Goal: Information Seeking & Learning: Learn about a topic

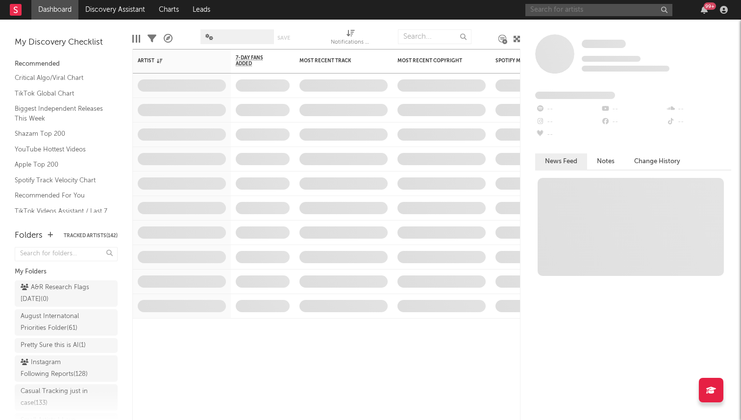
click at [550, 8] on input "text" at bounding box center [598, 10] width 147 height 12
click at [123, 11] on link "Discovery Assistant" at bounding box center [114, 10] width 73 height 20
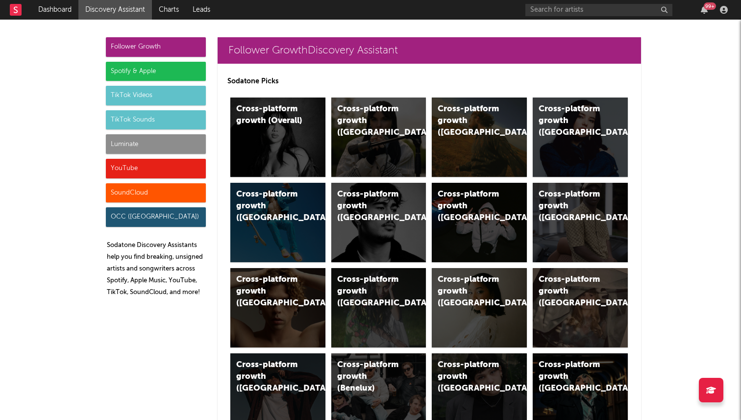
click at [185, 148] on div "Luminate" at bounding box center [156, 144] width 100 height 20
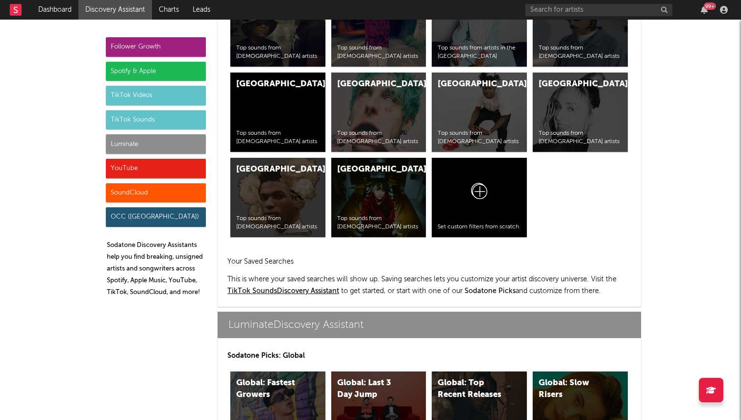
scroll to position [4267, 0]
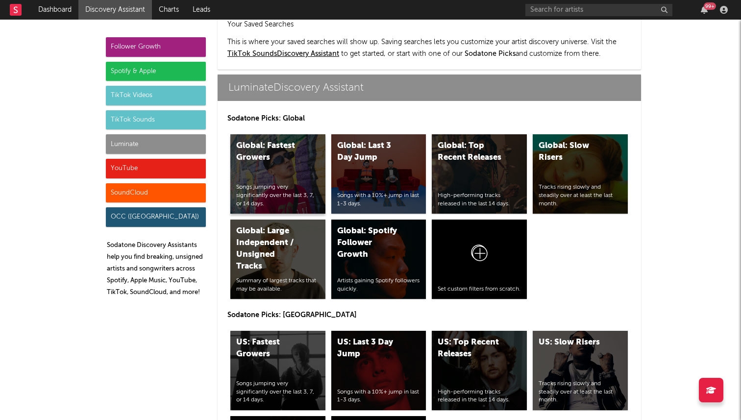
click at [291, 137] on div "Global: Fastest Growers Songs jumping very significantly over the last 3, 7, or…" at bounding box center [277, 173] width 95 height 79
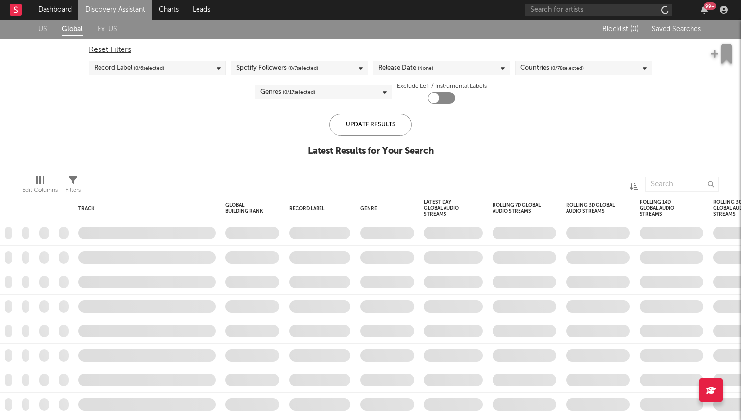
checkbox input "true"
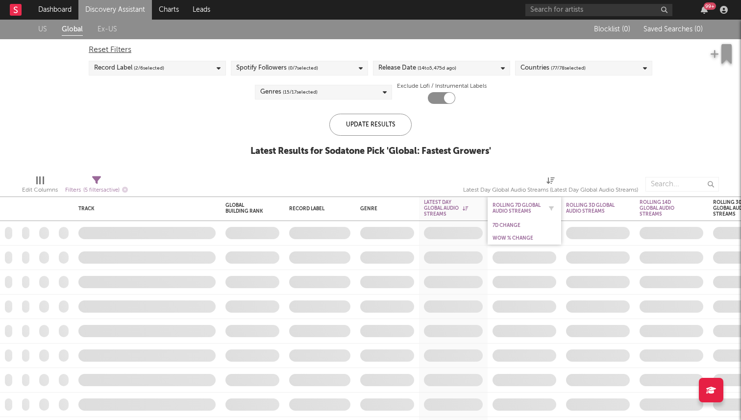
click at [524, 214] on div "Rolling 7D Global Audio Streams" at bounding box center [516, 208] width 49 height 12
click at [519, 231] on div "7D Change" at bounding box center [523, 225] width 73 height 13
click at [524, 238] on div "WoW % Change" at bounding box center [516, 238] width 49 height 6
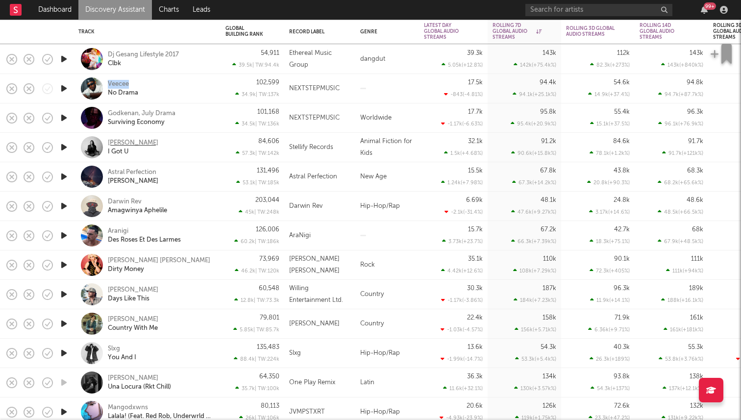
click at [121, 140] on div "Katie Price" at bounding box center [133, 143] width 50 height 9
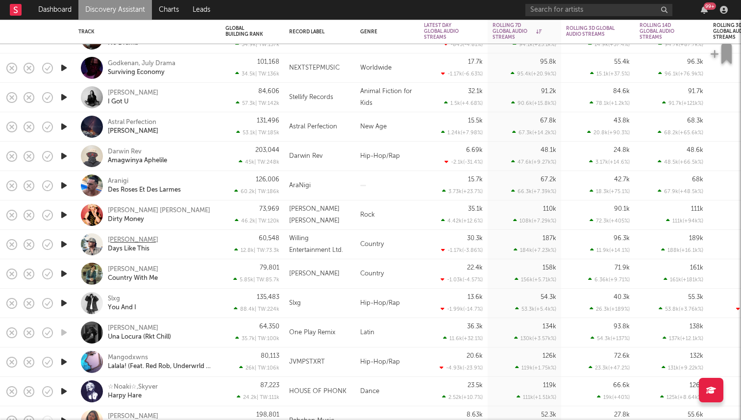
click at [128, 238] on div "Tony Stevens" at bounding box center [133, 240] width 50 height 9
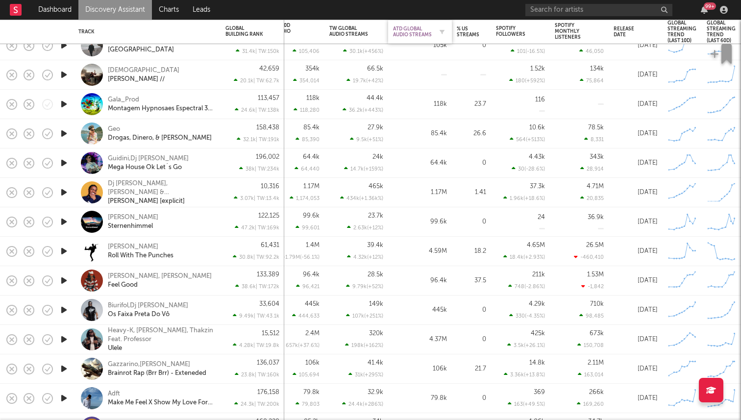
drag, startPoint x: 520, startPoint y: 35, endPoint x: 428, endPoint y: 30, distance: 91.7
click at [428, 30] on div "Record Label Genre Latest Day Global Audio Streams 1D Change DoD % Change Rolli…" at bounding box center [32, 32] width 1418 height 24
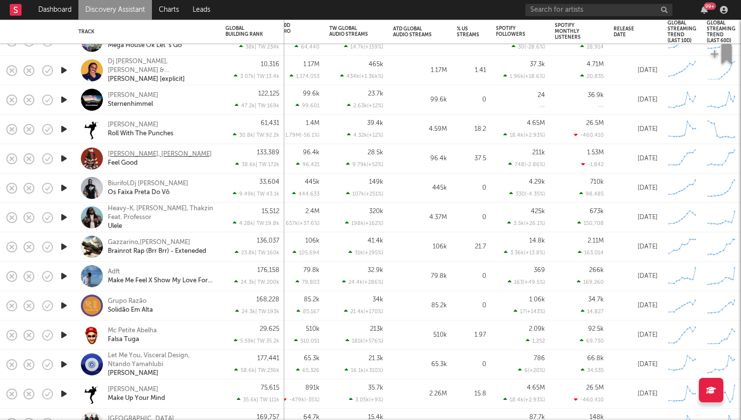
click at [131, 153] on div "Zachz Winner, Bryansanon" at bounding box center [160, 154] width 104 height 9
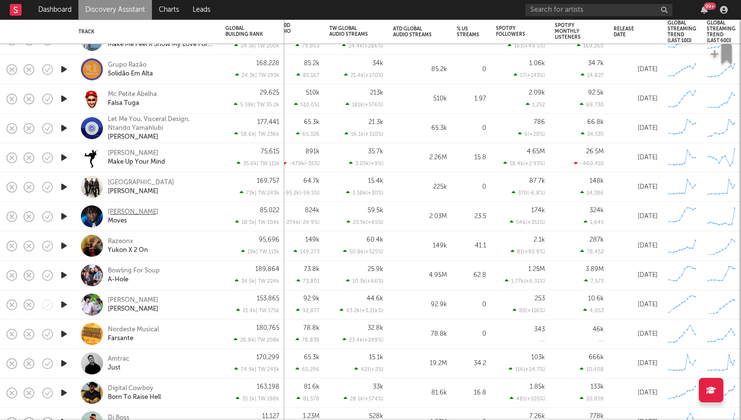
click at [143, 210] on div "Zach Diamond" at bounding box center [133, 212] width 50 height 9
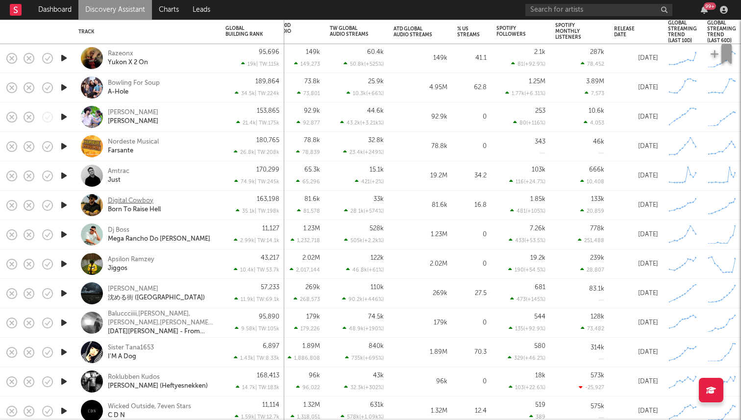
click at [120, 202] on div "Digital Cowboy" at bounding box center [131, 200] width 46 height 9
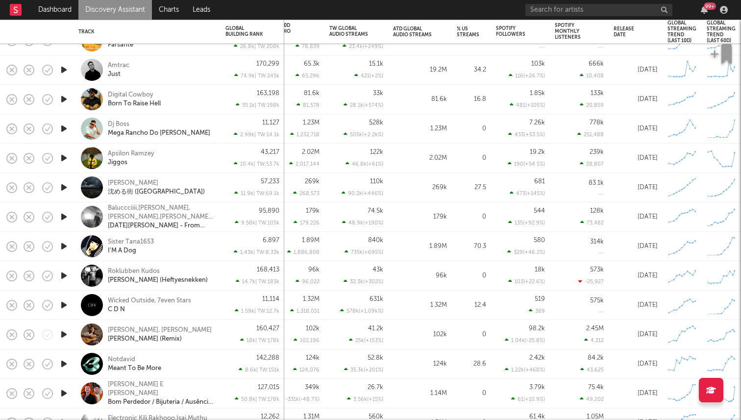
click at [66, 155] on icon "button" at bounding box center [64, 158] width 10 height 12
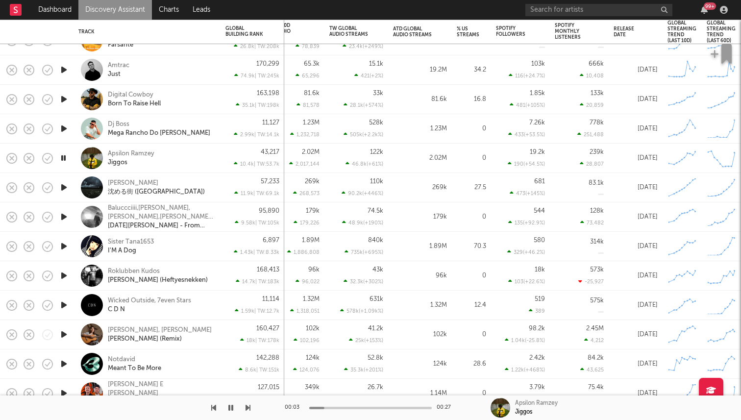
click at [63, 157] on icon "button" at bounding box center [63, 158] width 9 height 12
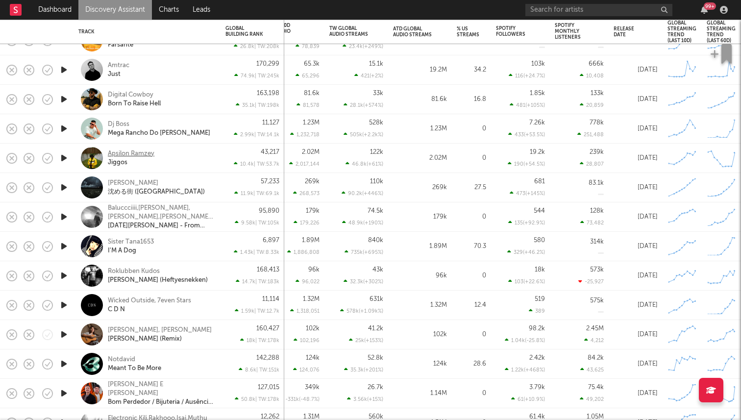
click at [128, 154] on div "Apsilon Ramzey" at bounding box center [131, 153] width 47 height 9
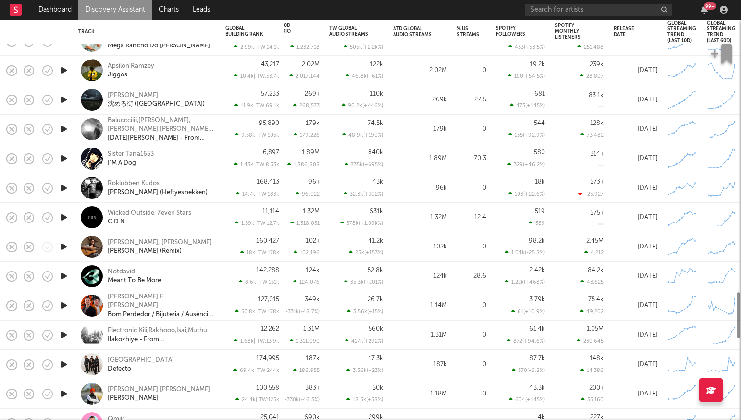
click at [61, 154] on icon "button" at bounding box center [64, 158] width 10 height 12
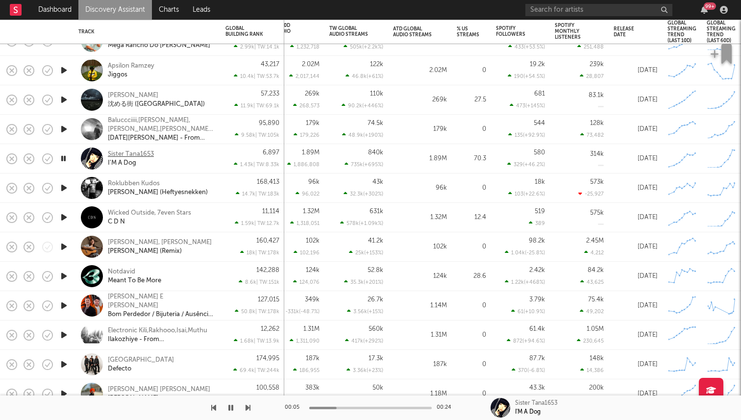
click at [125, 155] on div "Sister Tana1653" at bounding box center [131, 154] width 46 height 9
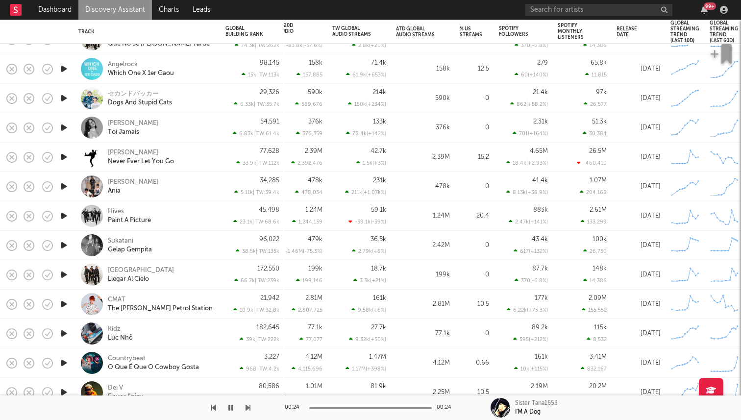
click at [64, 216] on icon "button" at bounding box center [64, 216] width 10 height 12
click at [114, 212] on div "Hives" at bounding box center [116, 211] width 16 height 9
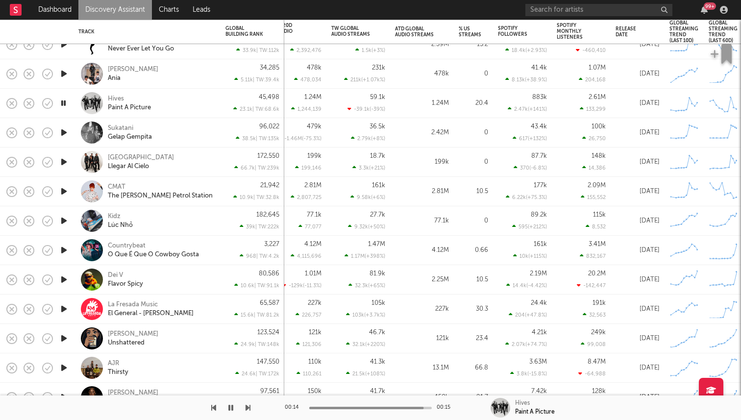
click at [232, 412] on button "button" at bounding box center [231, 407] width 10 height 24
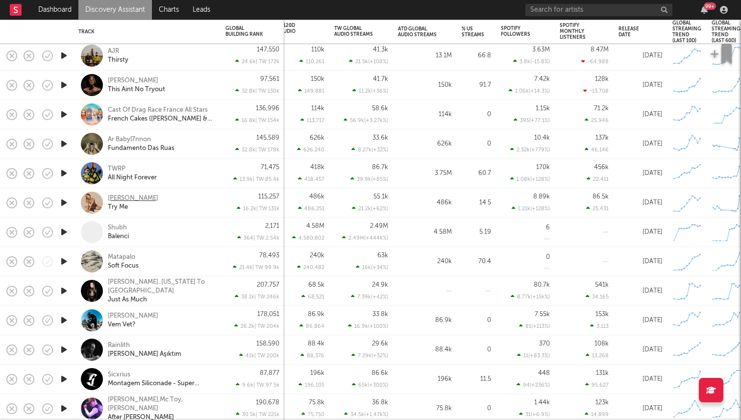
click at [123, 197] on div "Ava Joe" at bounding box center [133, 198] width 50 height 9
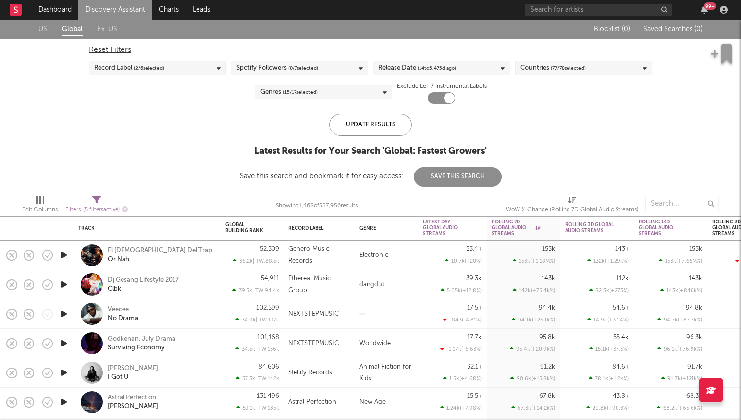
click at [94, 198] on icon at bounding box center [96, 199] width 9 height 9
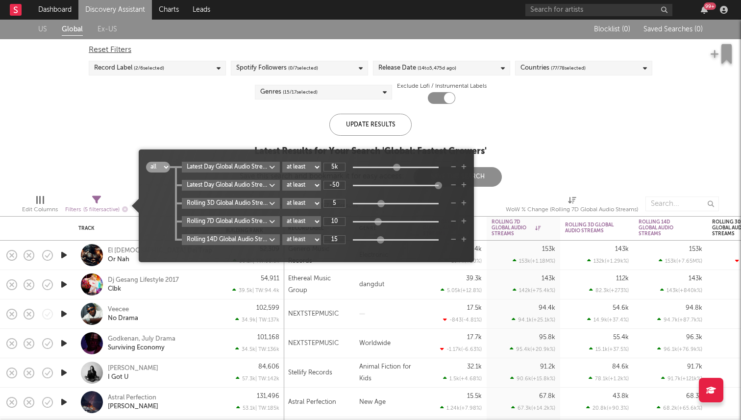
click at [163, 167] on select "all any" at bounding box center [158, 167] width 24 height 11
click at [164, 169] on select "all any" at bounding box center [158, 167] width 24 height 11
click at [462, 128] on div "Update Results Latest Results for Your Search ' Global: Fastest Growers ' Save …" at bounding box center [371, 150] width 262 height 73
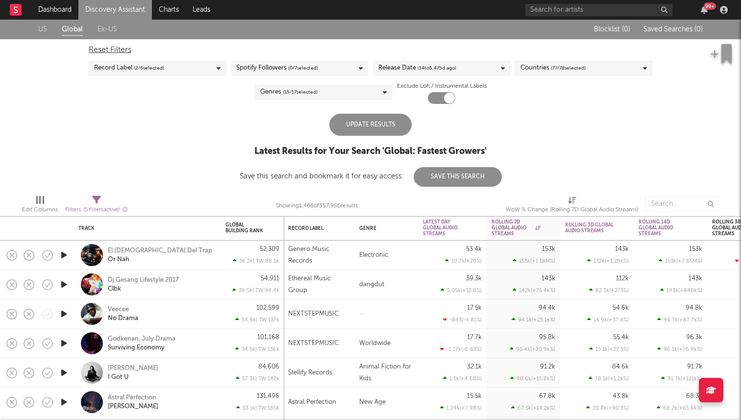
click at [368, 122] on div "Update Results" at bounding box center [370, 125] width 82 height 22
click at [93, 200] on icon at bounding box center [96, 199] width 9 height 9
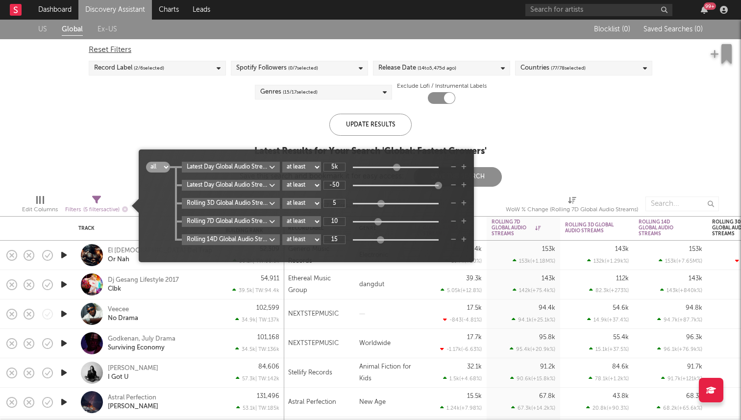
click at [465, 240] on icon "button" at bounding box center [463, 240] width 5 height 6
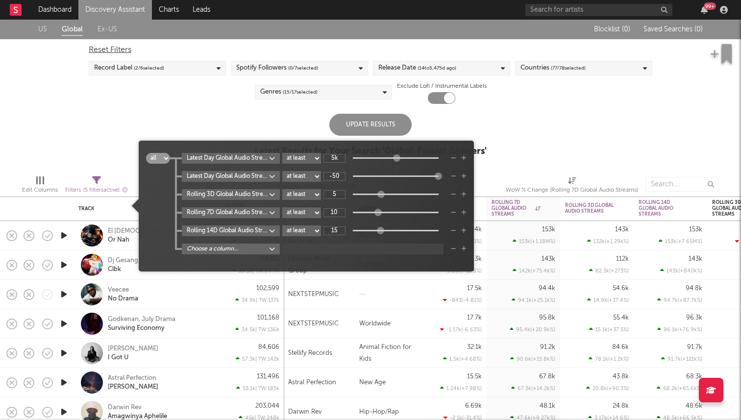
click at [265, 249] on body "Dashboard Discovery Assistant Charts Leads 99 + Notifications Settings Mark all…" at bounding box center [370, 210] width 741 height 420
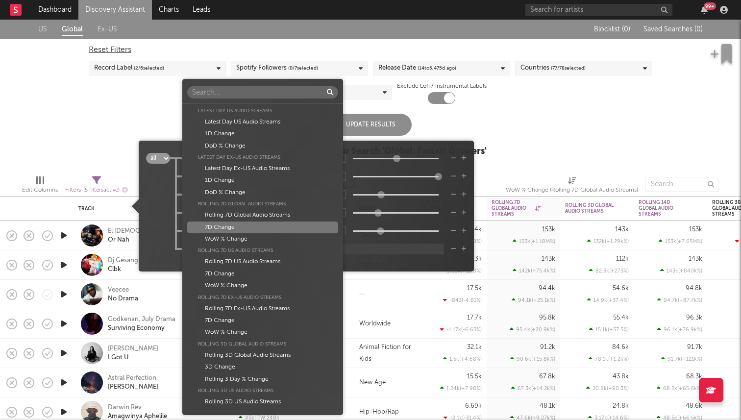
scroll to position [231, 0]
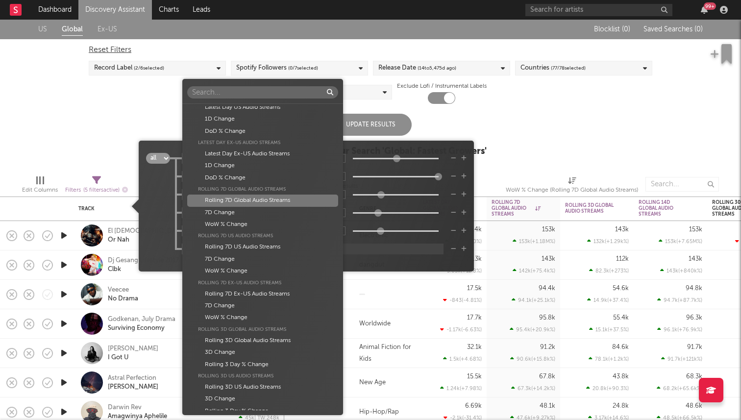
click at [262, 204] on div "Rolling 7D Global Audio Streams" at bounding box center [262, 200] width 151 height 12
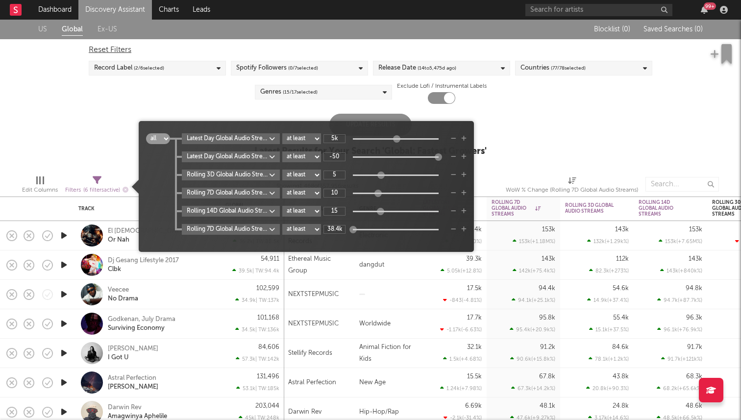
click at [360, 230] on div "38.4k" at bounding box center [384, 229] width 122 height 9
type input "76.2k"
drag, startPoint x: 355, startPoint y: 229, endPoint x: 362, endPoint y: 231, distance: 7.6
click at [362, 231] on div at bounding box center [360, 228] width 7 height 7
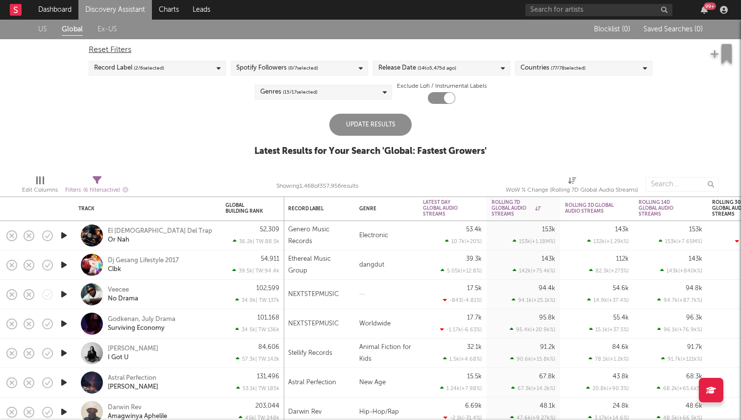
click at [516, 160] on div "US Global Ex-US Blocklist ( 0 ) Saved Searches ( 0 ) Reset Filters Record Label…" at bounding box center [370, 93] width 741 height 147
click at [386, 127] on div "Update Results" at bounding box center [370, 125] width 82 height 22
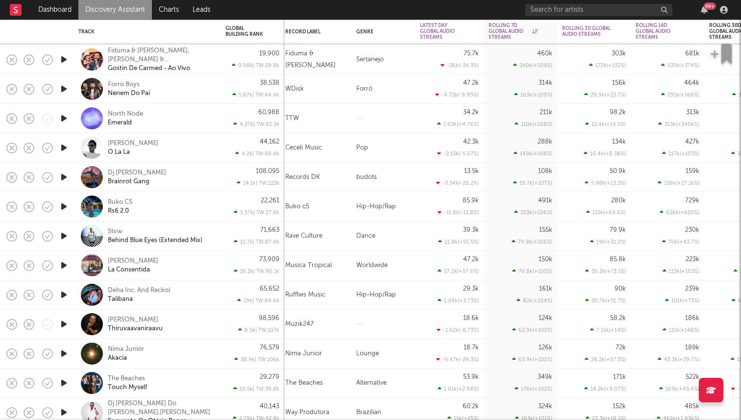
click at [60, 234] on icon "button" at bounding box center [64, 236] width 10 height 12
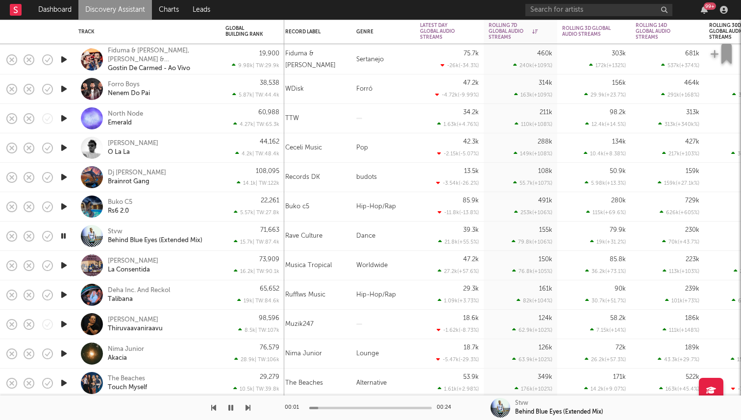
click at [65, 234] on icon "button" at bounding box center [63, 236] width 9 height 12
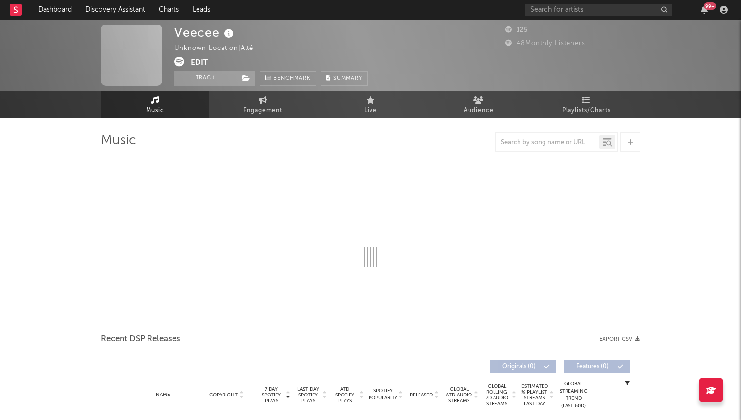
select select "6m"
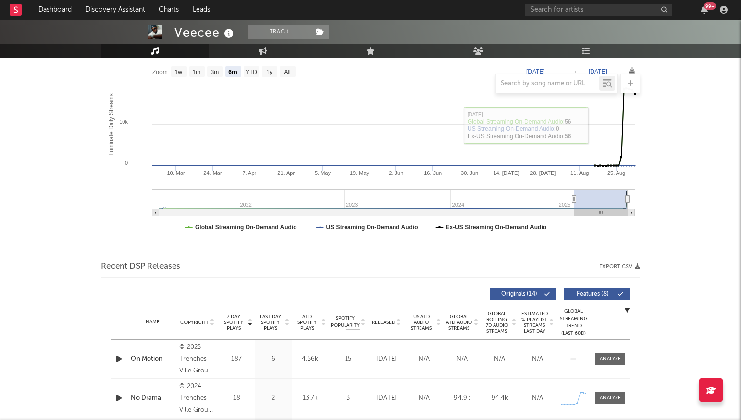
scroll to position [47, 0]
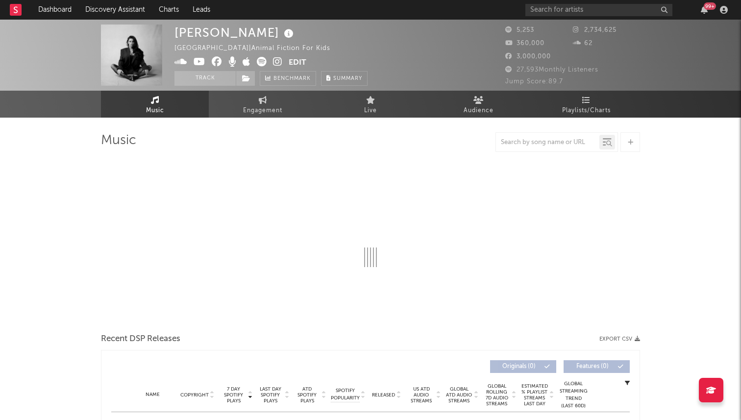
select select "1w"
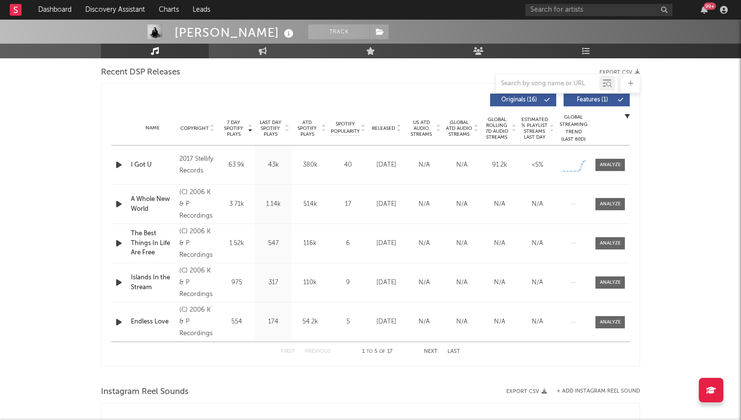
scroll to position [341, 0]
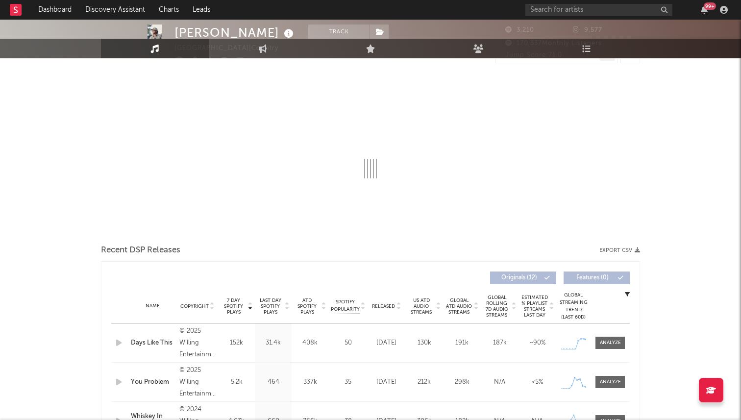
select select "6m"
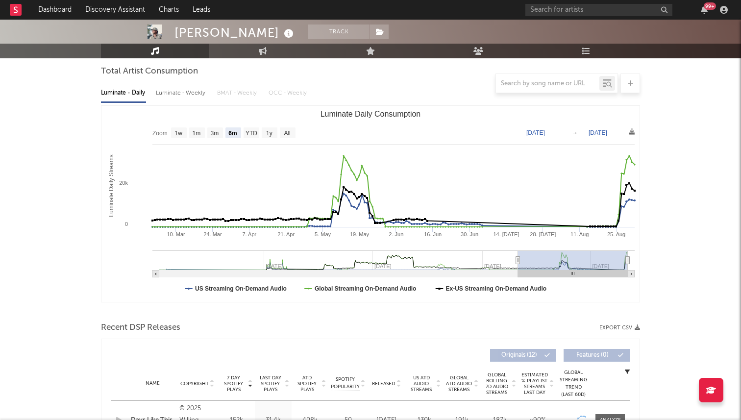
scroll to position [94, 0]
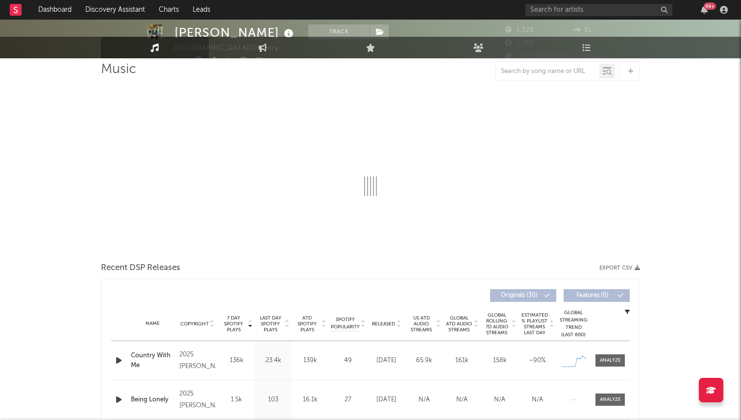
select select "6m"
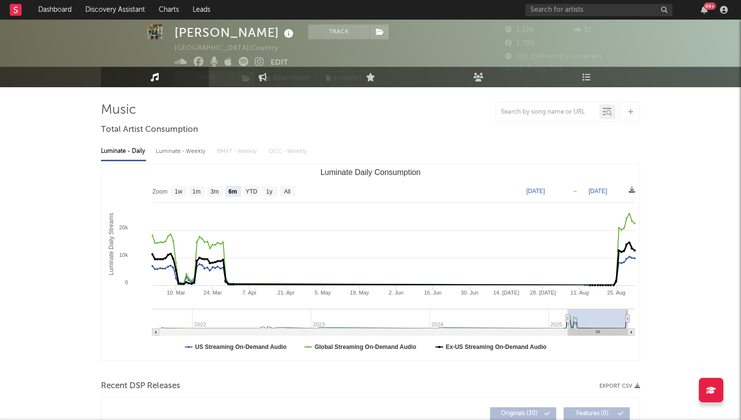
scroll to position [16, 0]
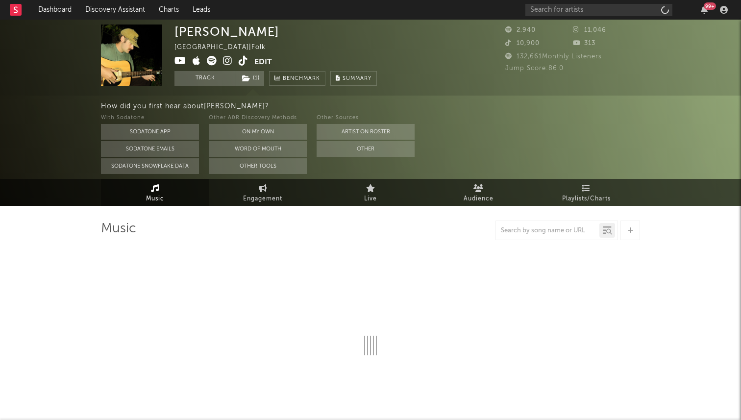
select select "6m"
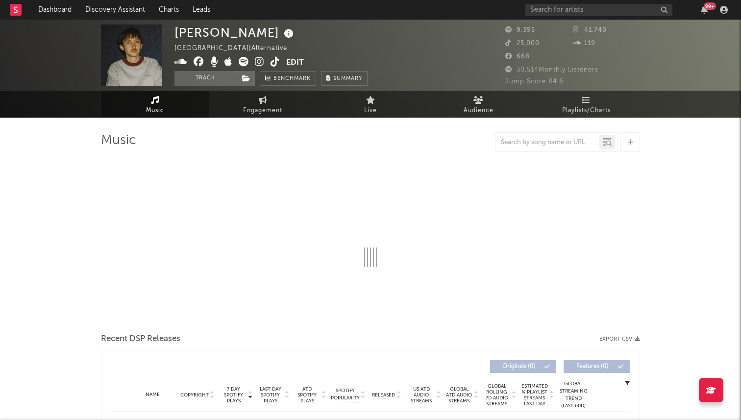
select select "6m"
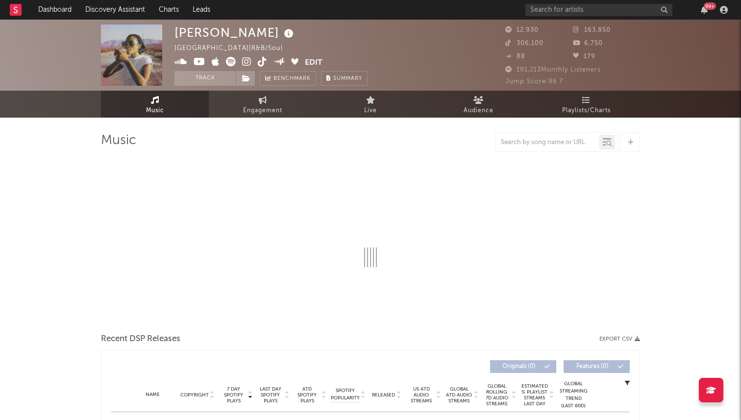
select select "6m"
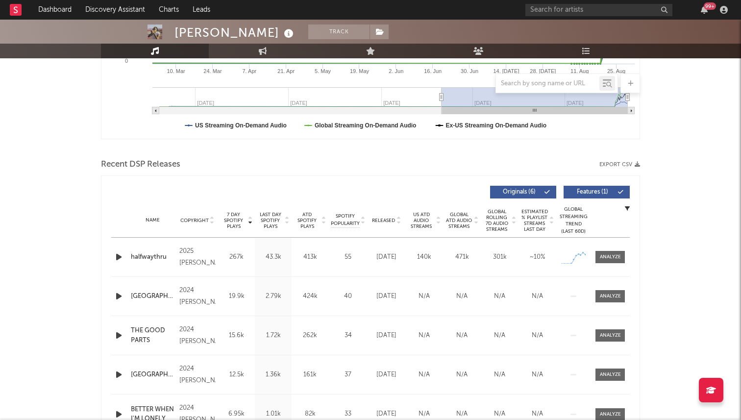
scroll to position [261, 0]
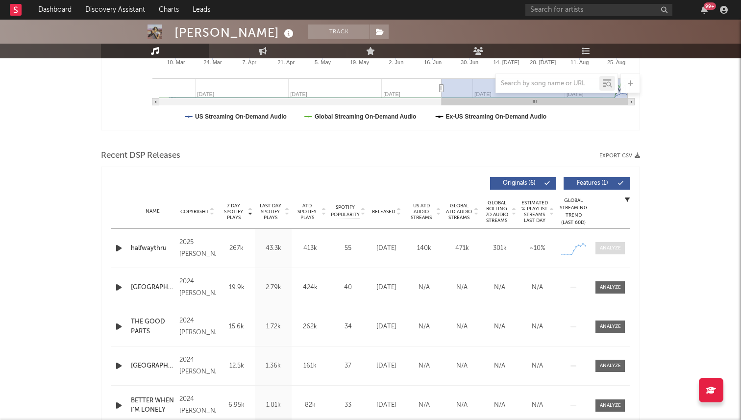
click at [598, 242] on span at bounding box center [609, 248] width 29 height 12
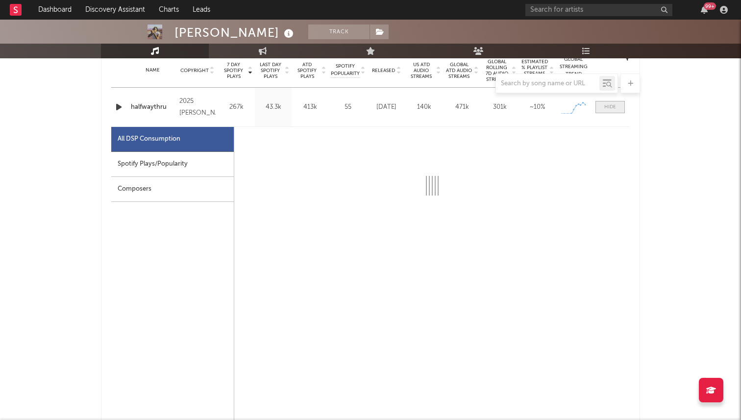
scroll to position [410, 0]
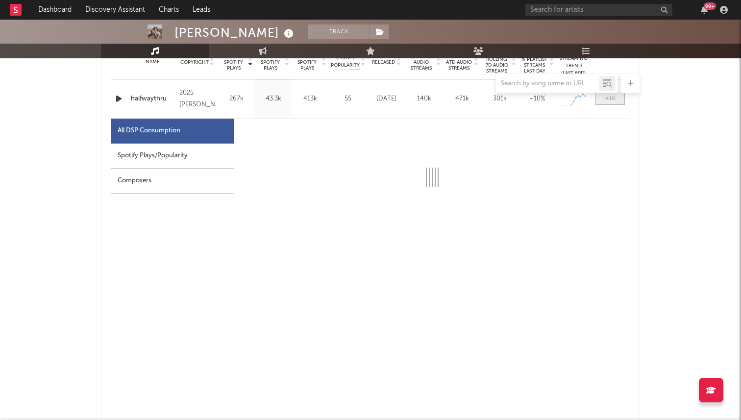
select select "1w"
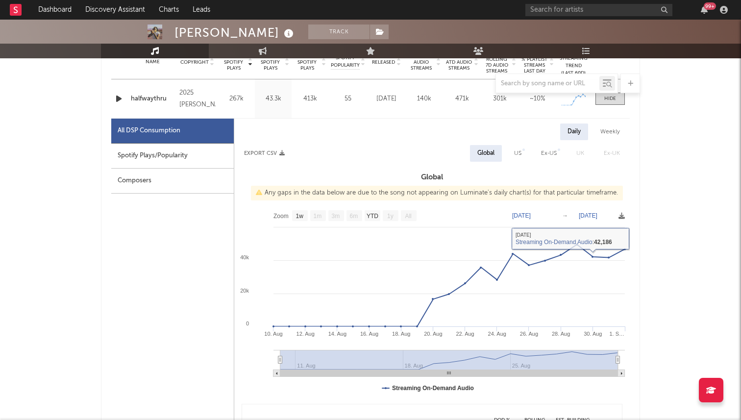
click at [518, 154] on div "US" at bounding box center [517, 153] width 7 height 12
select select "1w"
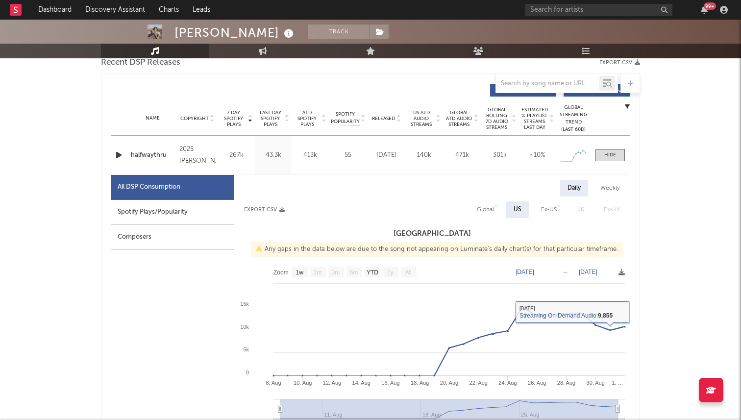
scroll to position [336, 0]
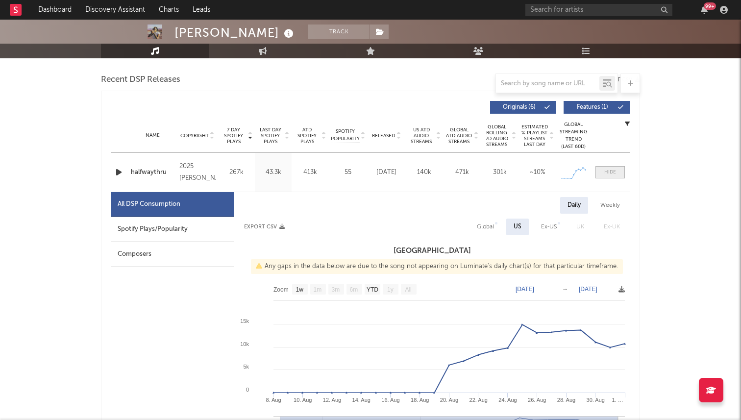
click at [608, 172] on div at bounding box center [610, 171] width 12 height 7
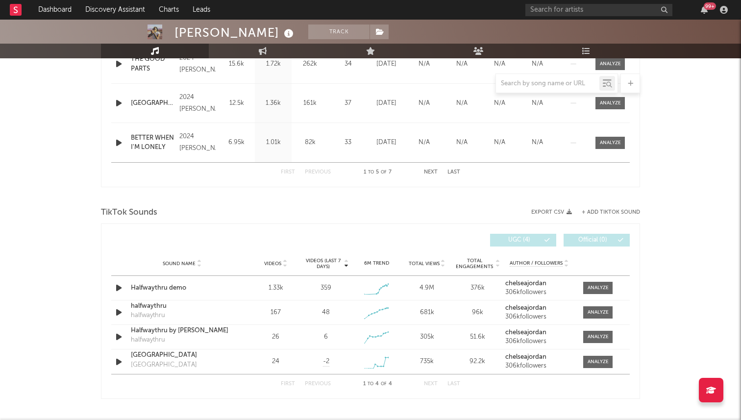
scroll to position [532, 0]
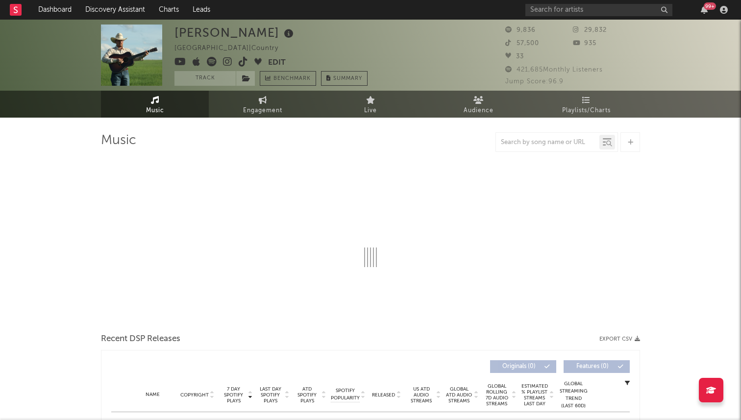
select select "1w"
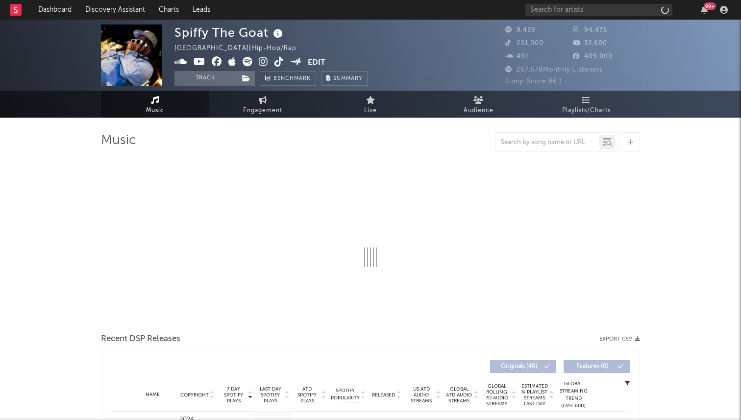
select select "6m"
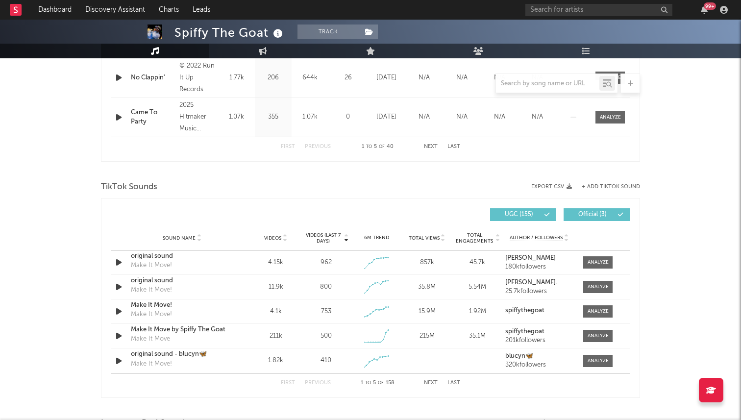
scroll to position [556, 0]
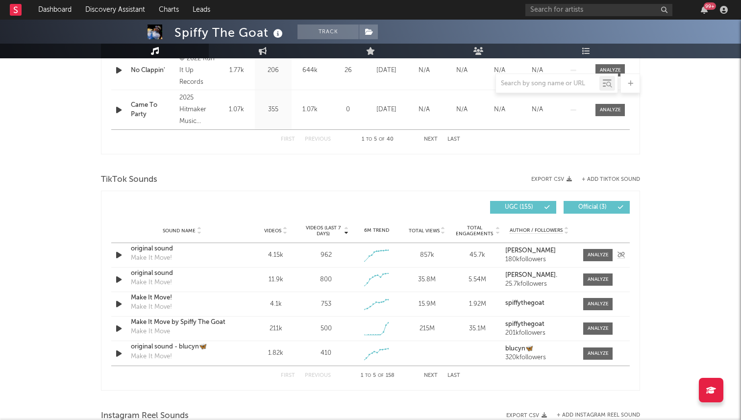
click at [115, 252] on icon "button" at bounding box center [119, 255] width 10 height 12
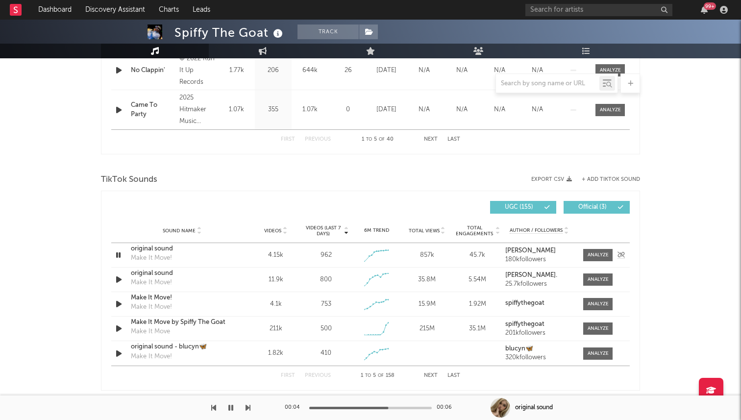
click at [122, 253] on icon "button" at bounding box center [118, 255] width 9 height 12
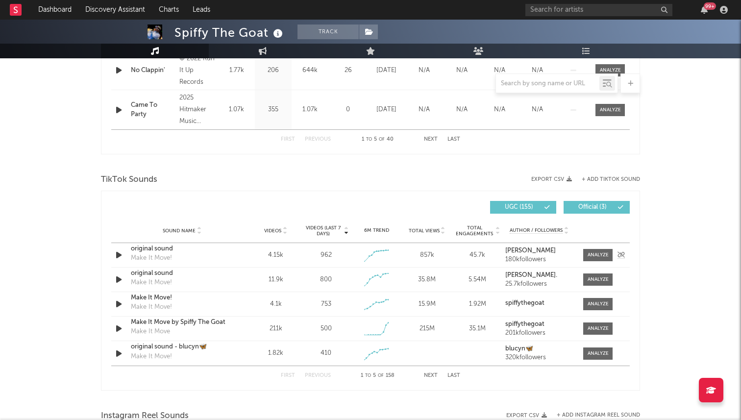
click at [150, 252] on div "original sound" at bounding box center [182, 249] width 102 height 10
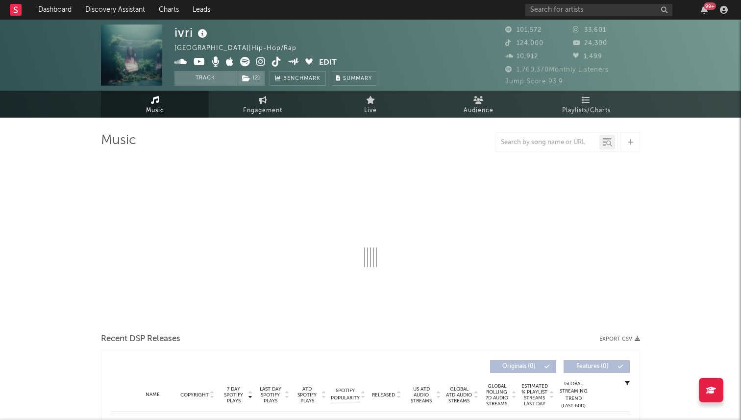
select select "6m"
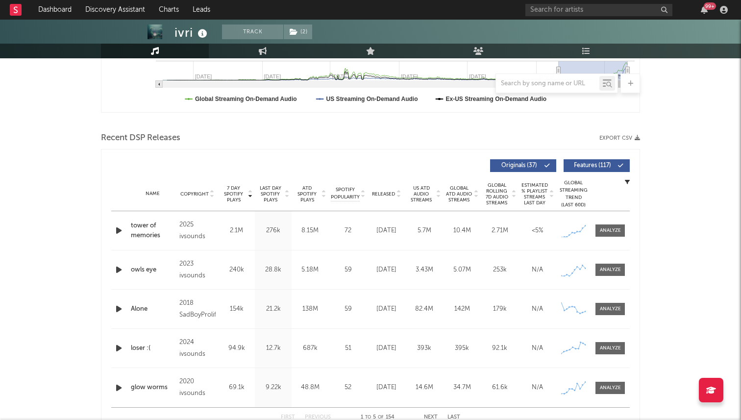
scroll to position [280, 0]
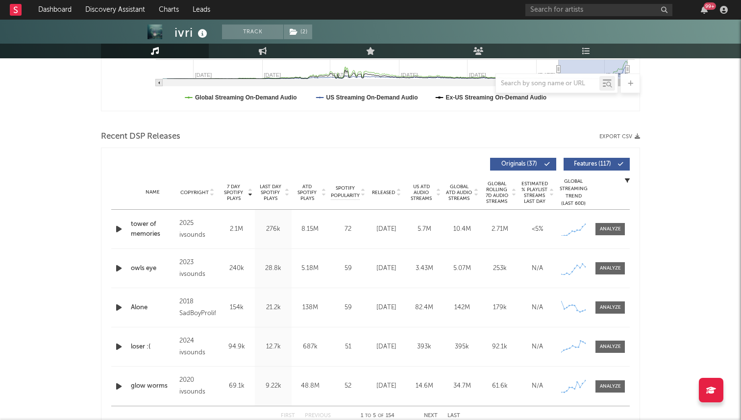
click at [116, 303] on icon "button" at bounding box center [119, 307] width 10 height 12
click at [116, 303] on icon "button" at bounding box center [118, 307] width 9 height 12
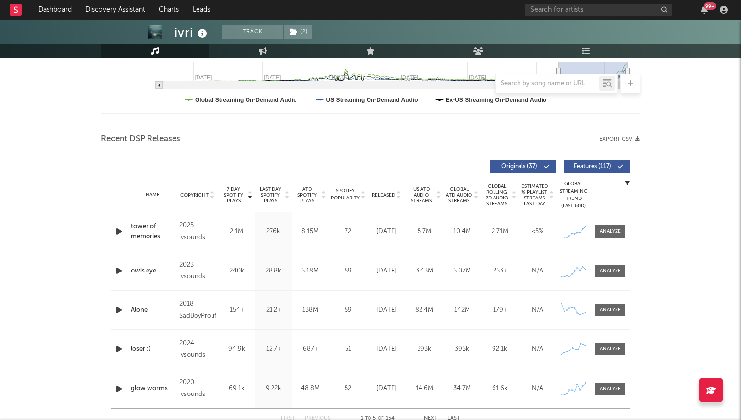
scroll to position [279, 0]
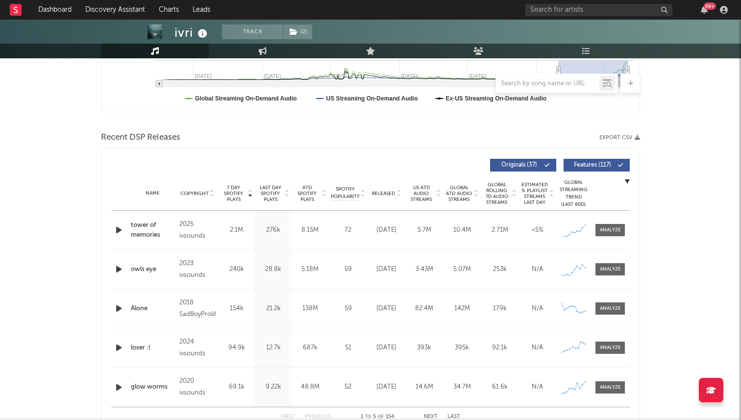
click at [118, 387] on icon "button" at bounding box center [119, 387] width 10 height 12
click at [360, 408] on div at bounding box center [370, 408] width 122 height 2
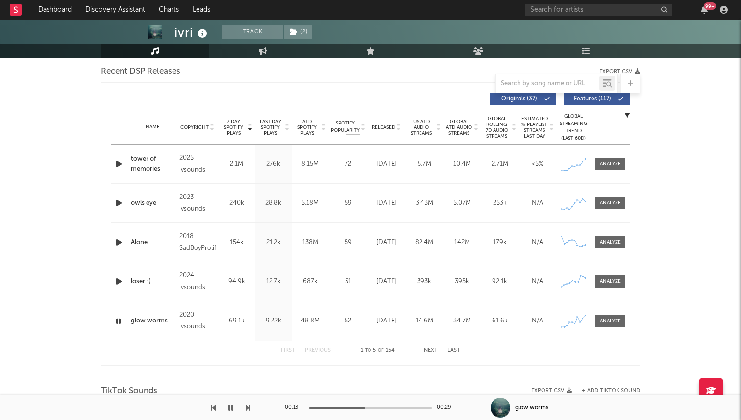
scroll to position [356, 0]
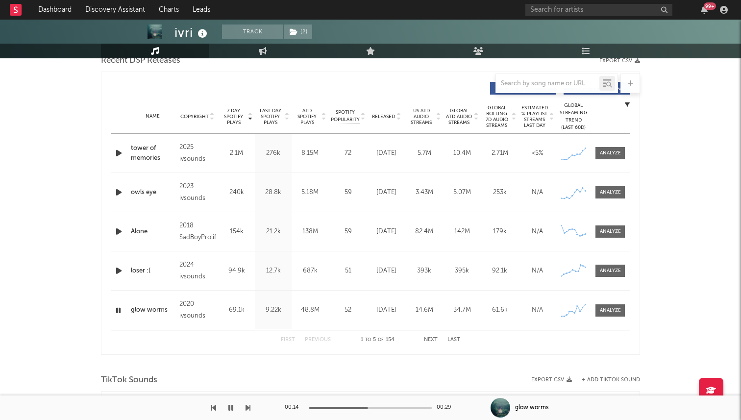
click at [117, 311] on icon "button" at bounding box center [118, 310] width 9 height 12
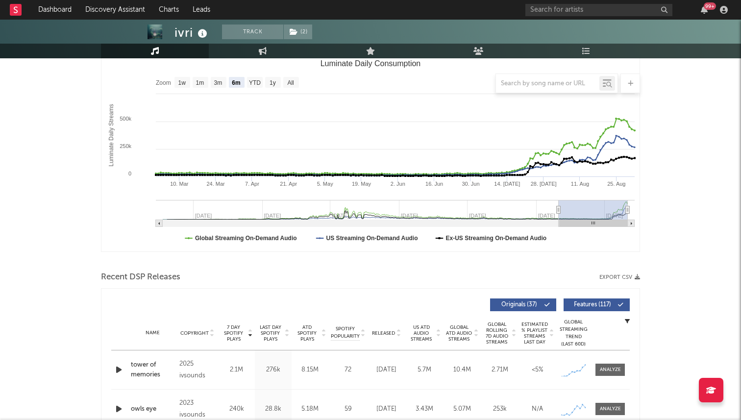
scroll to position [0, 0]
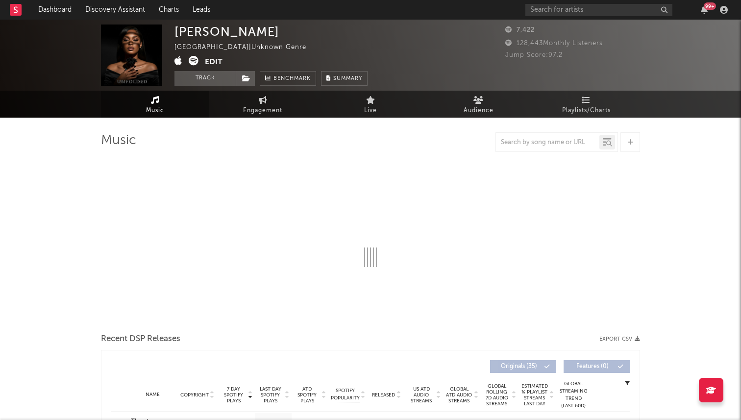
select select "1w"
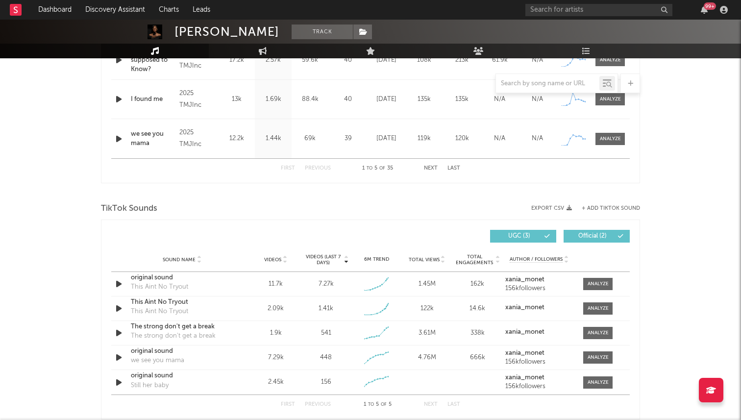
scroll to position [573, 0]
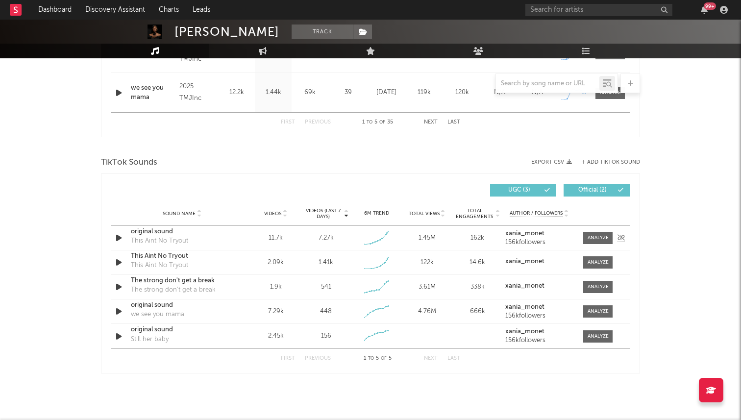
click at [117, 232] on icon "button" at bounding box center [119, 238] width 10 height 12
click at [153, 233] on div "original sound" at bounding box center [182, 232] width 102 height 10
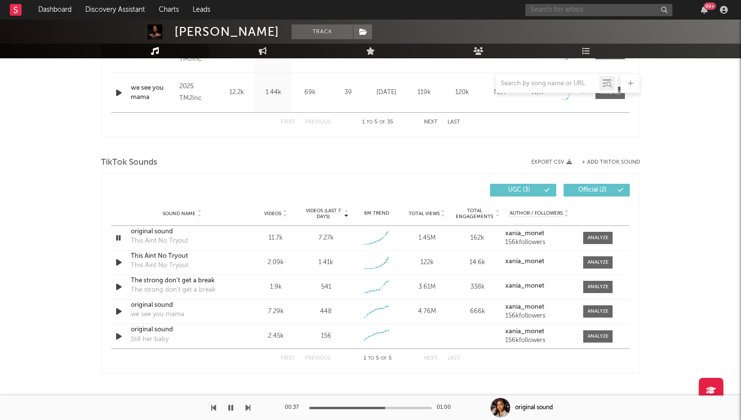
click at [559, 8] on input "text" at bounding box center [598, 10] width 147 height 12
type input "[PERSON_NAME]"
click at [566, 25] on div "[PERSON_NAME]" at bounding box center [613, 30] width 108 height 12
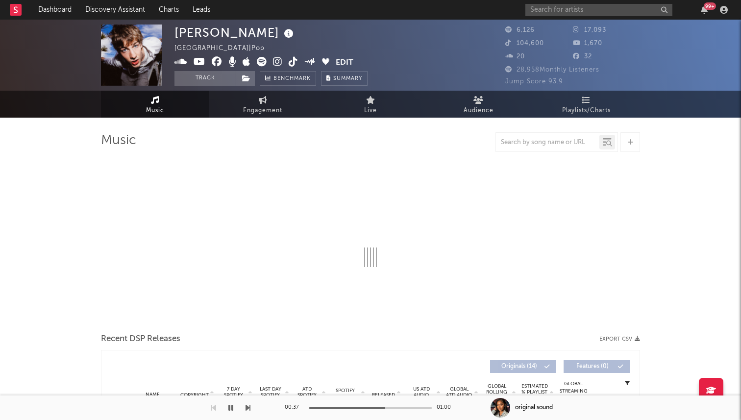
select select "1w"
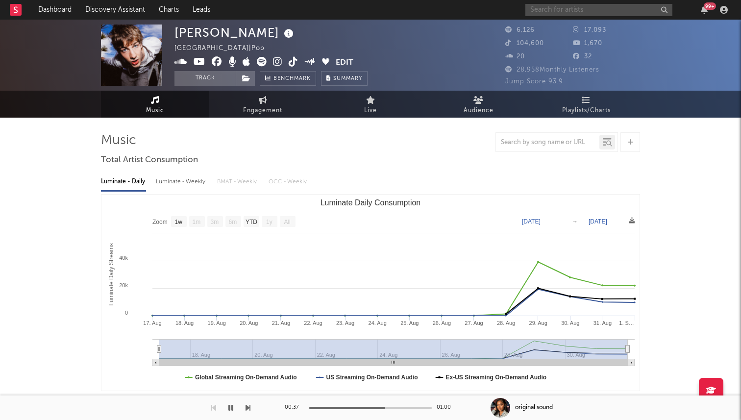
click at [569, 9] on input "text" at bounding box center [598, 10] width 147 height 12
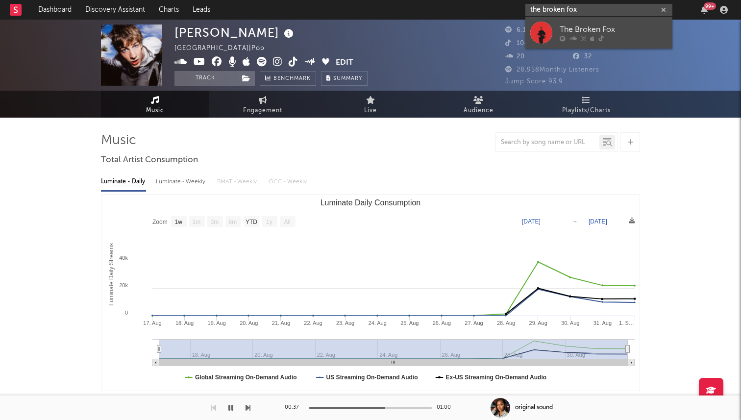
type input "the broken fox"
click at [552, 29] on div at bounding box center [541, 33] width 22 height 22
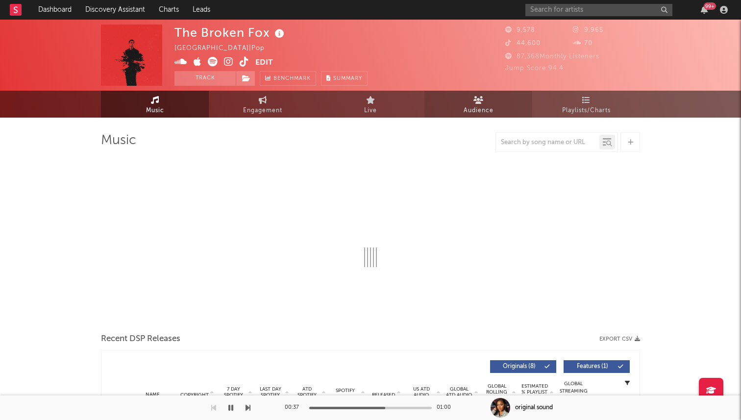
select select "1w"
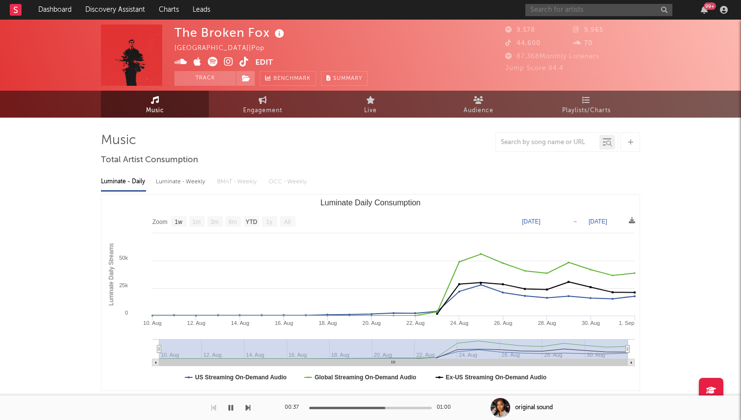
click at [612, 11] on input "text" at bounding box center [598, 10] width 147 height 12
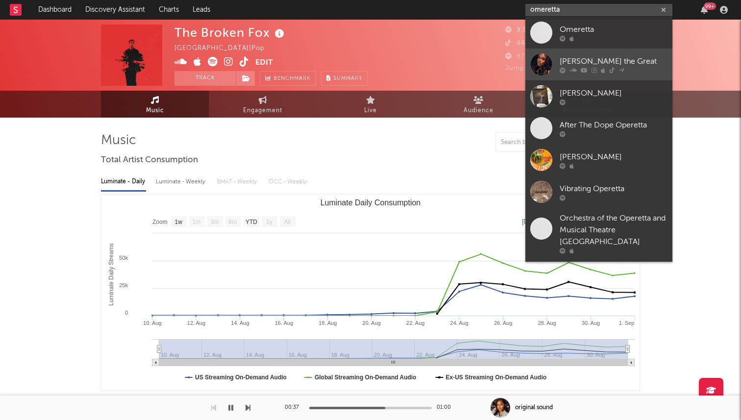
type input "omeretta"
click at [591, 57] on div "Omeretta the Great" at bounding box center [613, 61] width 108 height 12
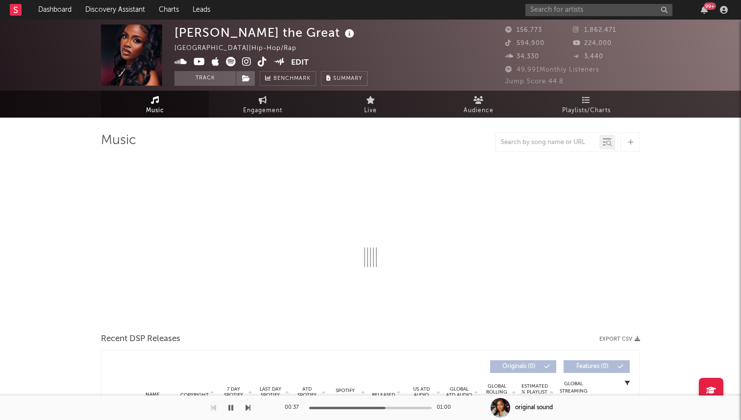
select select "6m"
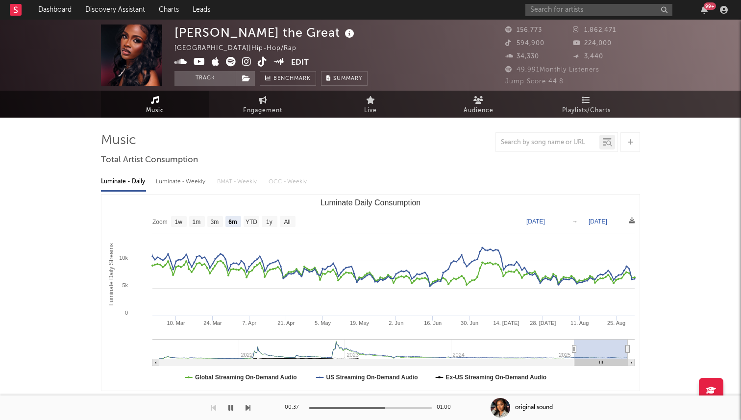
click at [262, 64] on icon at bounding box center [262, 62] width 9 height 10
click at [136, 50] on img at bounding box center [131, 54] width 61 height 61
click at [560, 10] on input "text" at bounding box center [598, 10] width 147 height 12
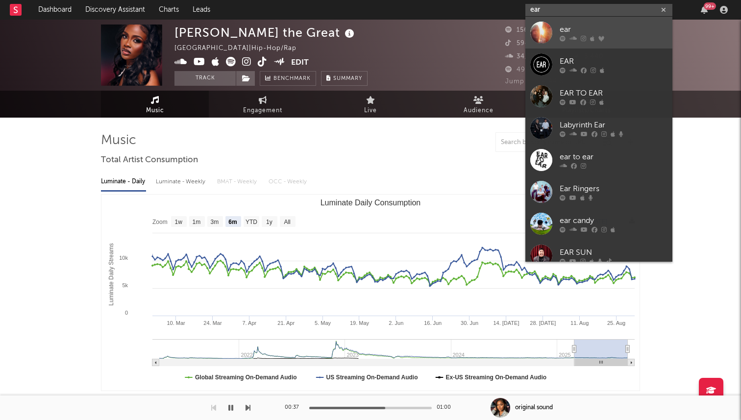
type input "ear"
click at [552, 32] on link "ear" at bounding box center [598, 33] width 147 height 32
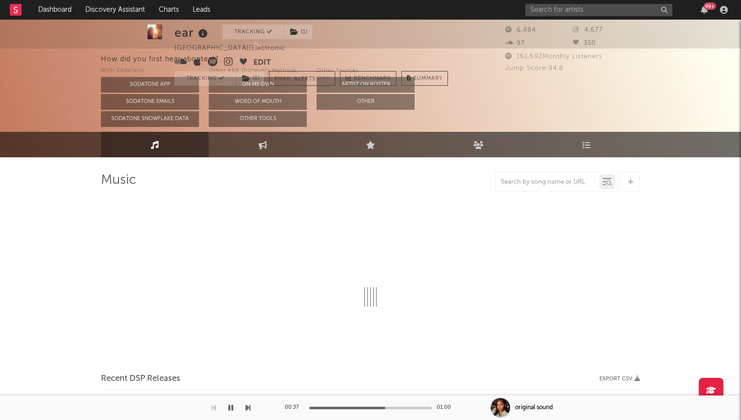
select select "1w"
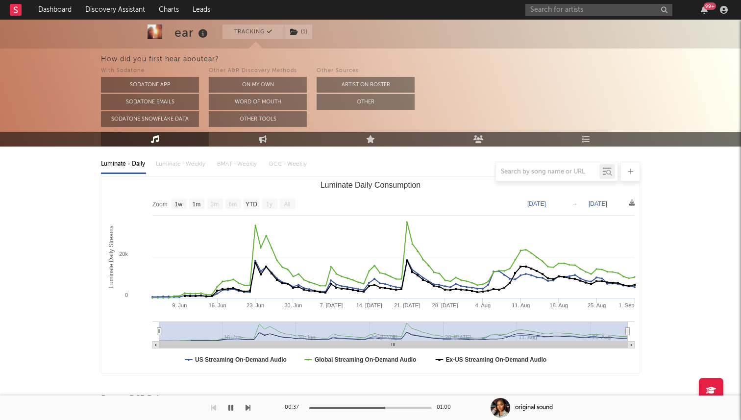
scroll to position [45, 0]
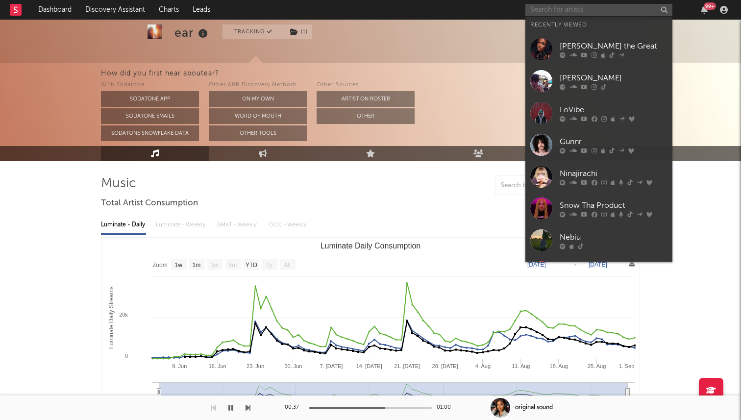
click at [550, 10] on input "text" at bounding box center [598, 10] width 147 height 12
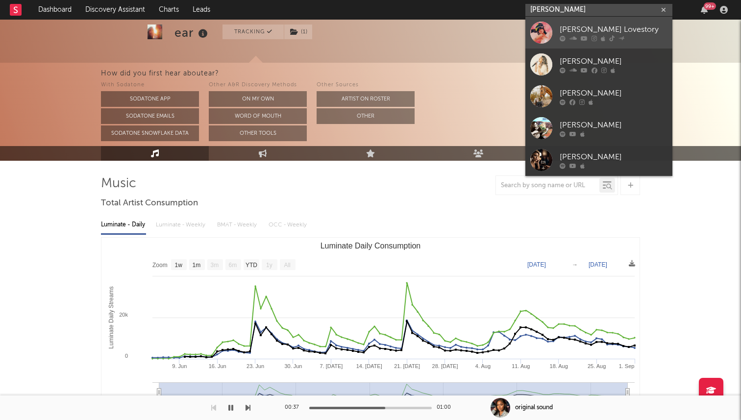
type input "isabella lo"
click at [540, 34] on div at bounding box center [541, 33] width 22 height 22
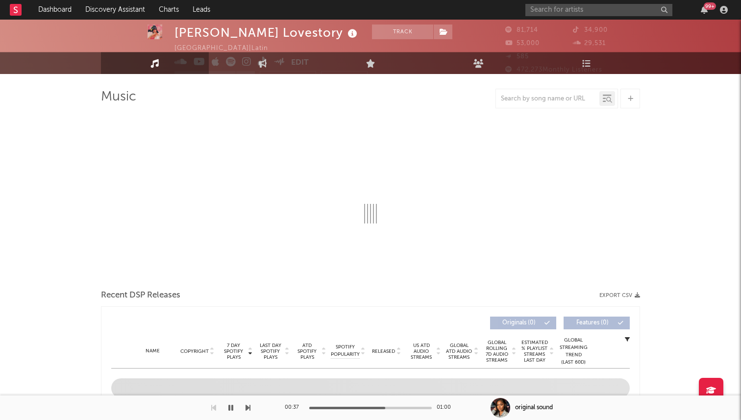
select select "6m"
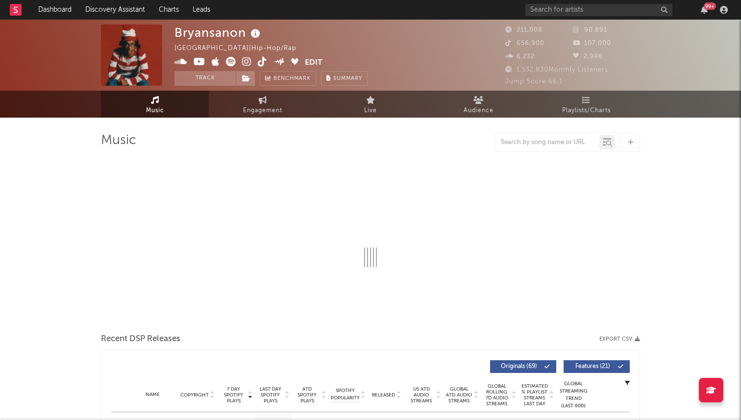
select select "6m"
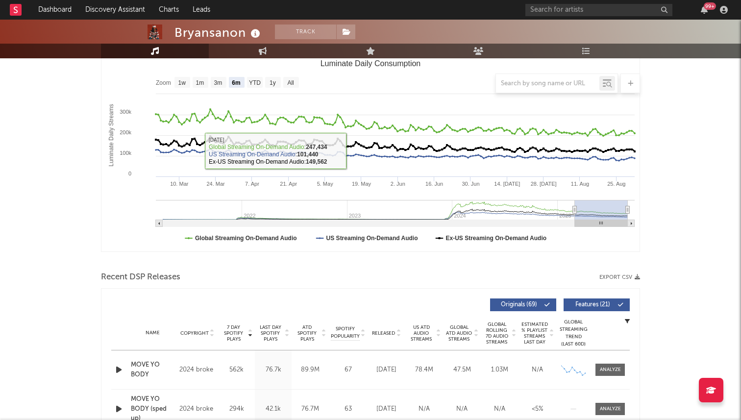
scroll to position [274, 0]
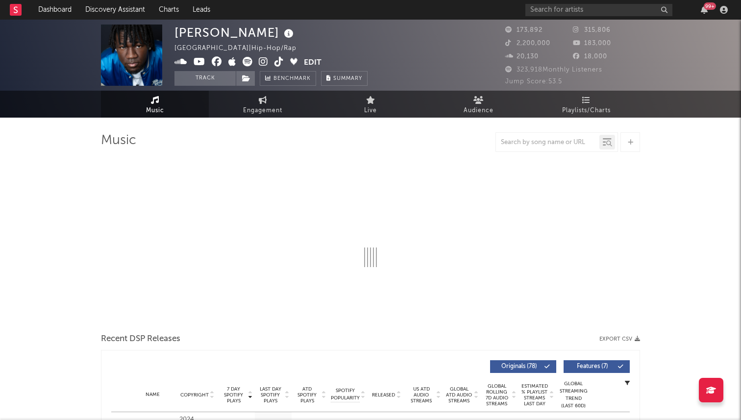
select select "6m"
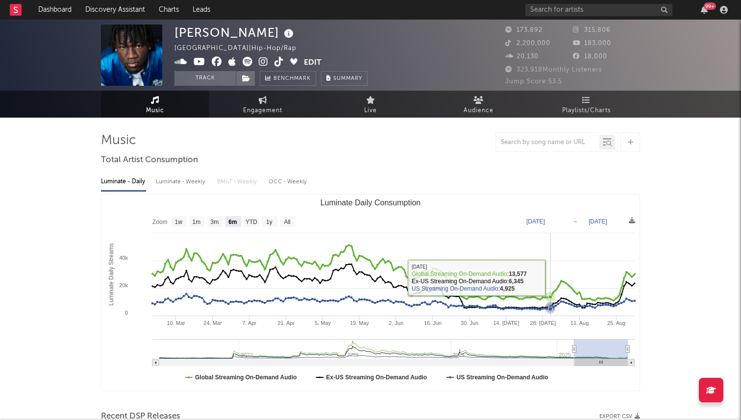
scroll to position [200, 0]
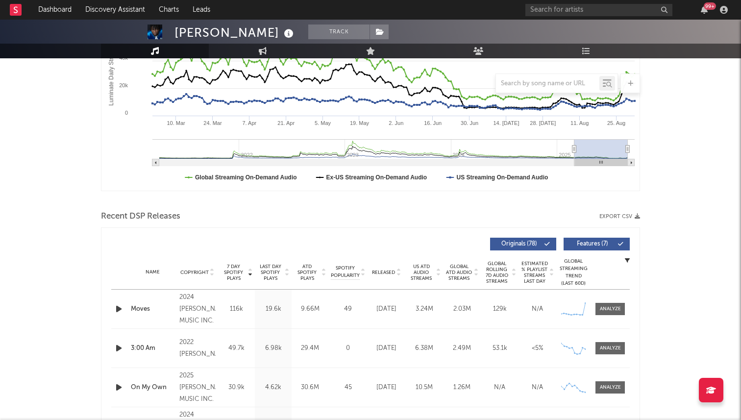
click at [400, 272] on icon at bounding box center [398, 274] width 5 height 4
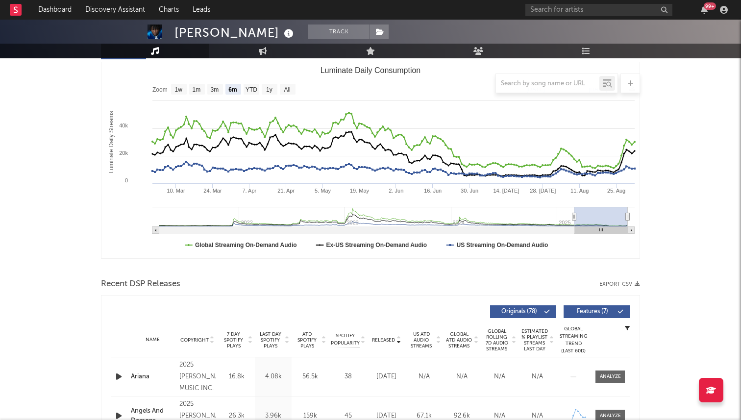
scroll to position [0, 0]
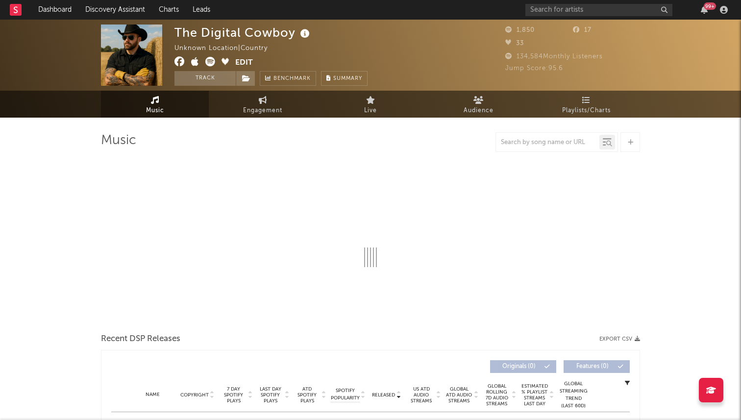
select select "1w"
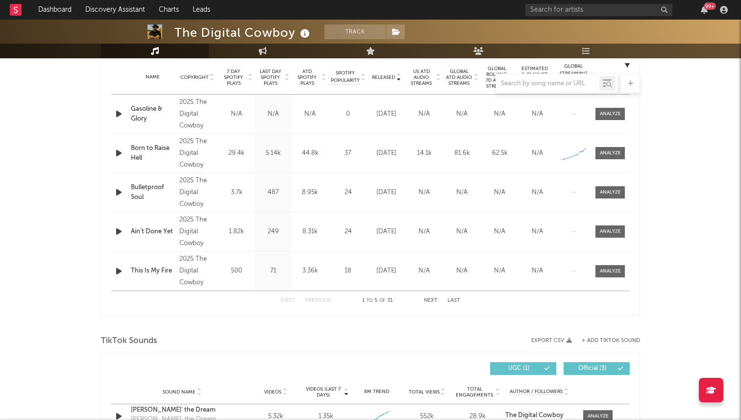
scroll to position [390, 0]
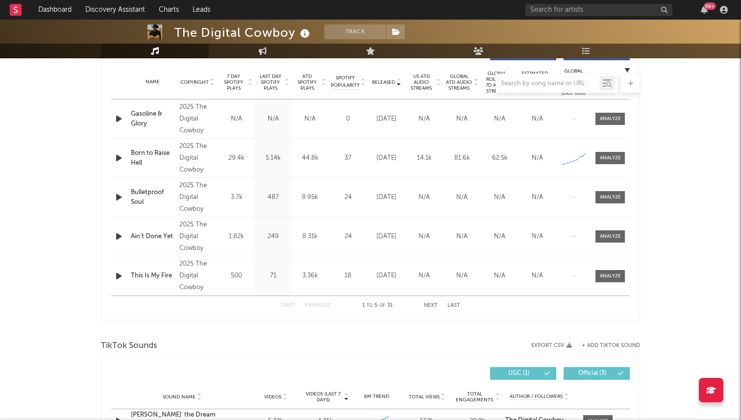
click at [620, 165] on div "Name Born to Raise Hell Copyright 2025 The Digital Cowboy Label The Digital Cow…" at bounding box center [370, 158] width 518 height 39
click at [614, 155] on div at bounding box center [610, 157] width 21 height 7
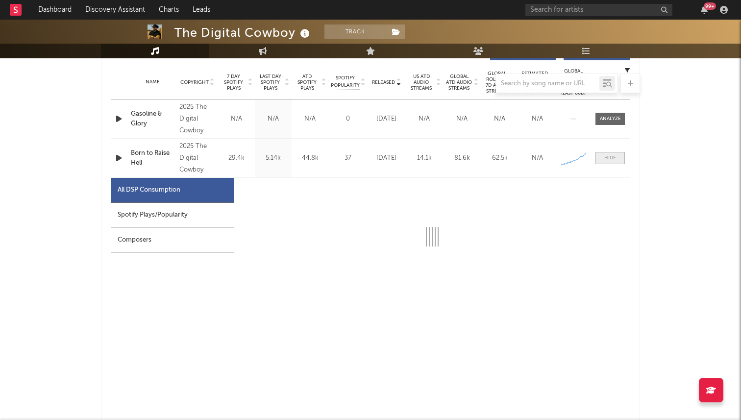
click at [614, 155] on div at bounding box center [610, 157] width 12 height 7
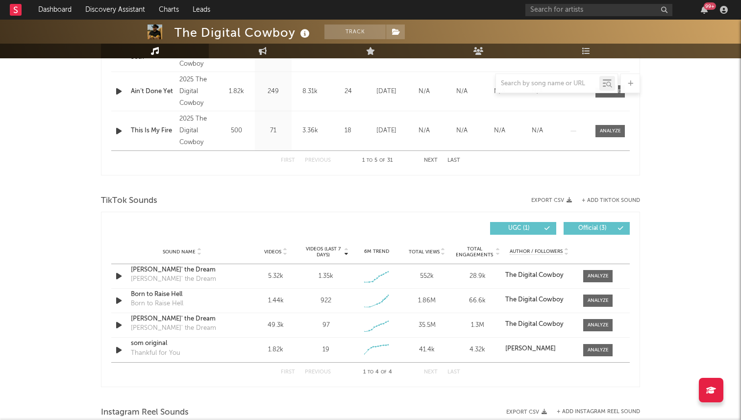
scroll to position [537, 0]
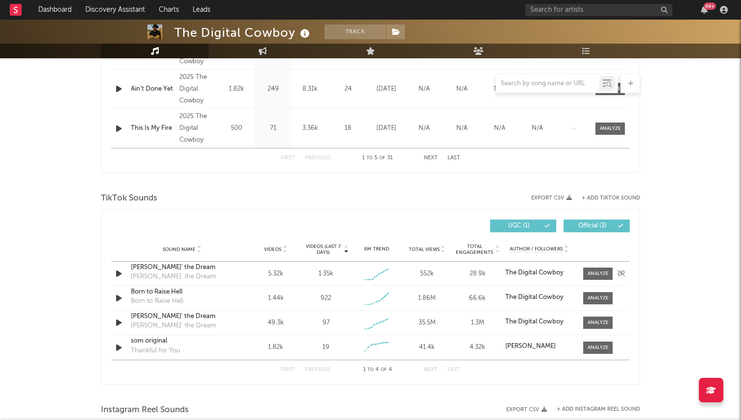
click at [121, 271] on icon "button" at bounding box center [119, 273] width 10 height 12
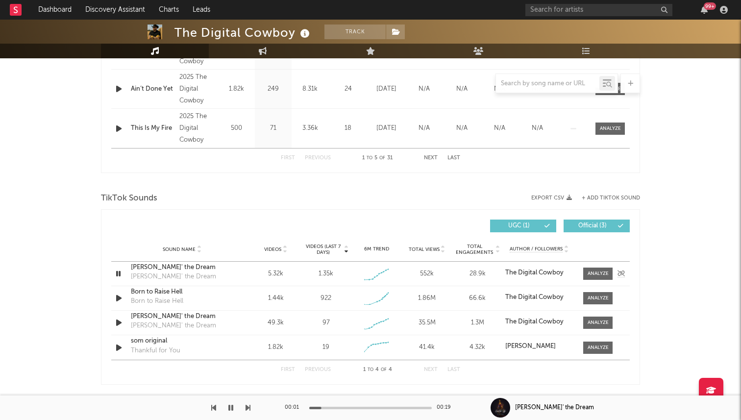
click at [121, 271] on icon "button" at bounding box center [118, 273] width 9 height 12
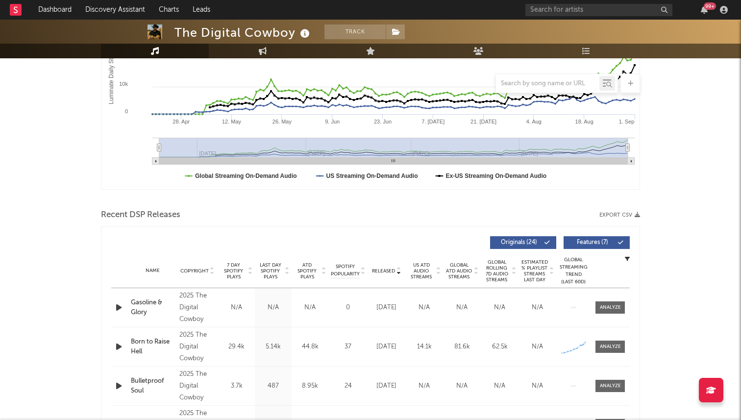
scroll to position [0, 0]
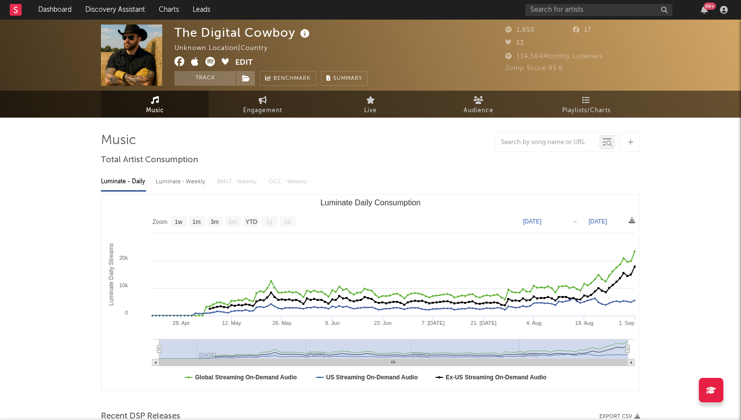
click at [139, 61] on img at bounding box center [131, 54] width 61 height 61
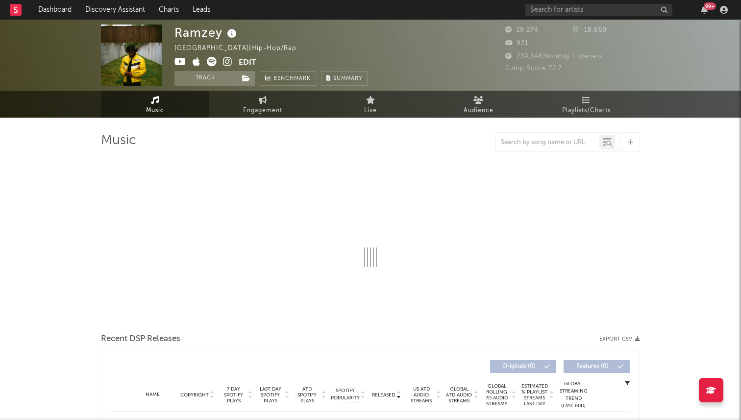
select select "6m"
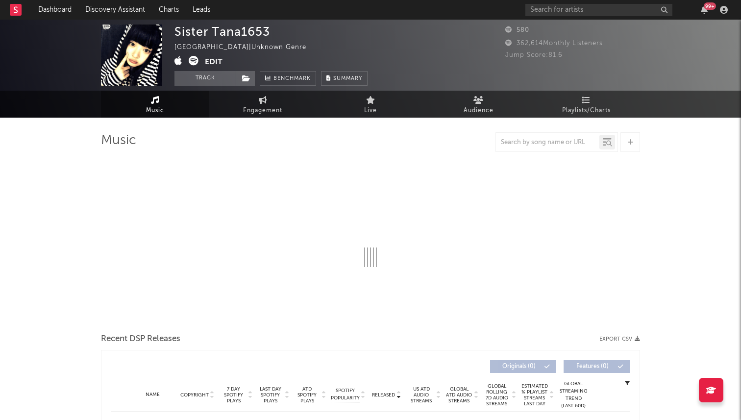
select select "1w"
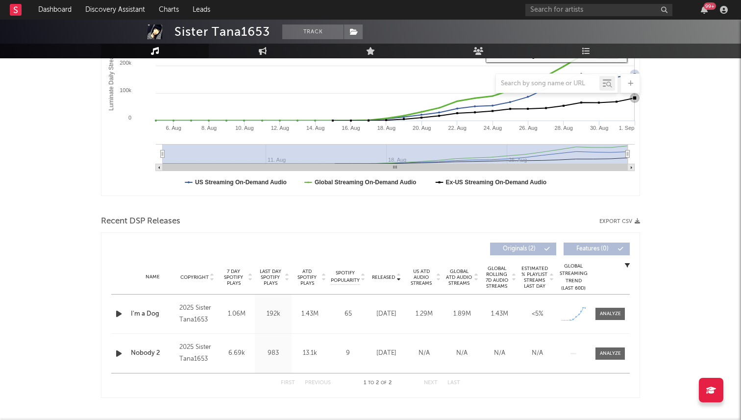
scroll to position [219, 0]
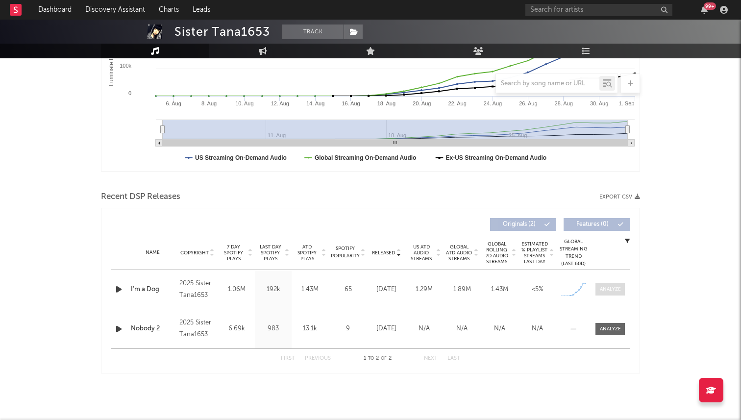
click at [605, 292] on div at bounding box center [610, 289] width 21 height 7
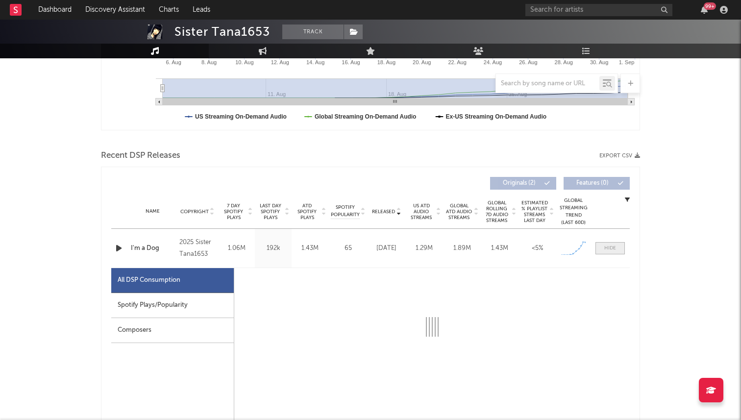
scroll to position [374, 0]
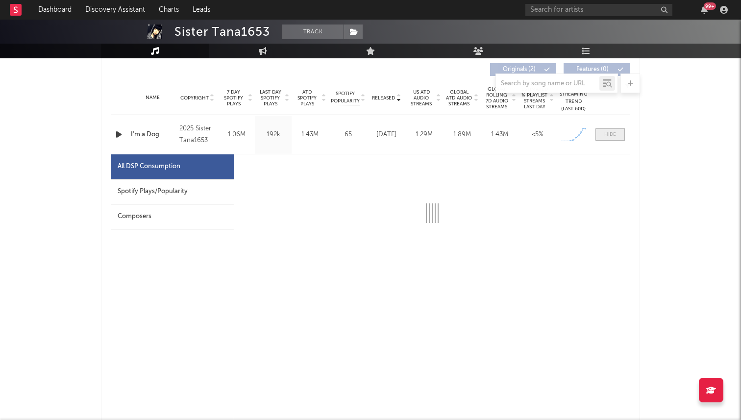
select select "1w"
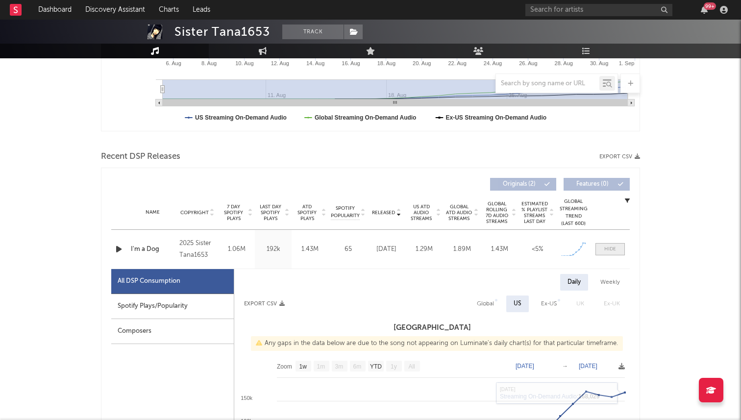
click at [610, 254] on span at bounding box center [609, 249] width 29 height 12
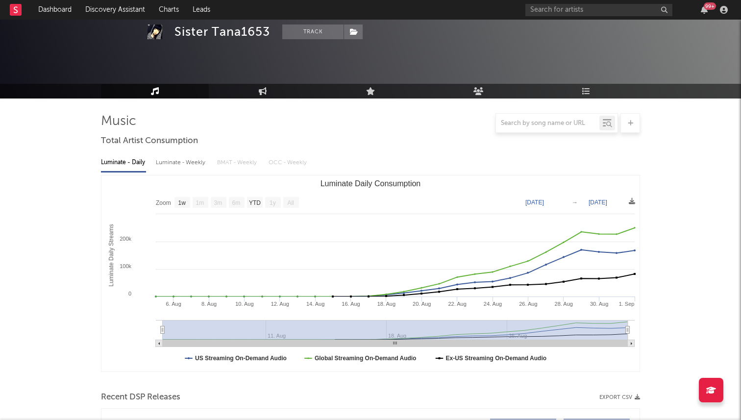
scroll to position [0, 0]
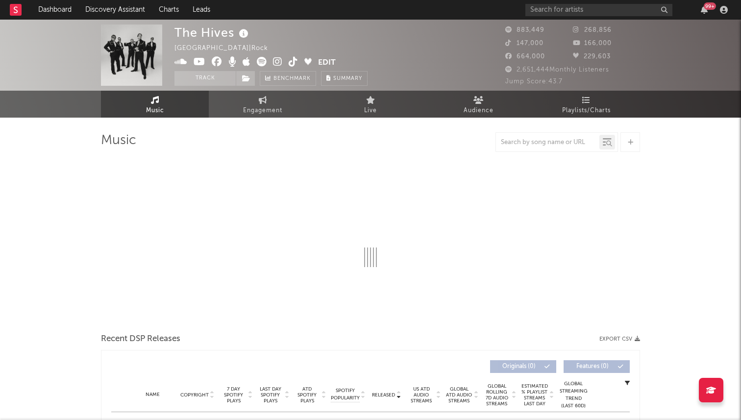
select select "6m"
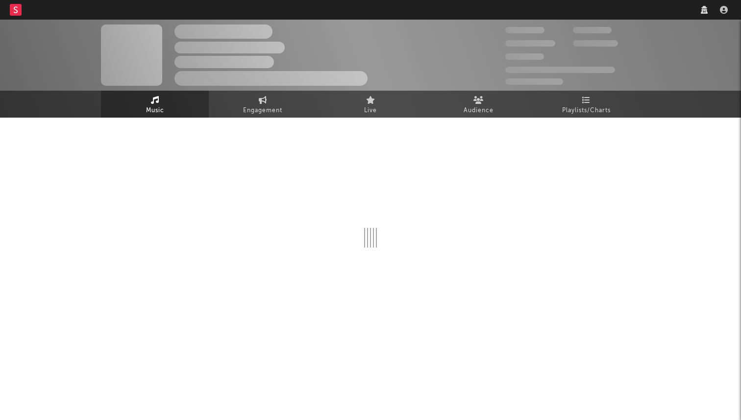
select select "6m"
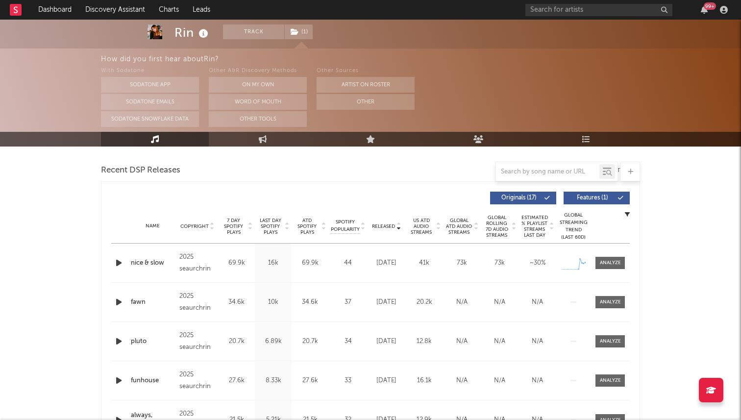
scroll to position [518, 0]
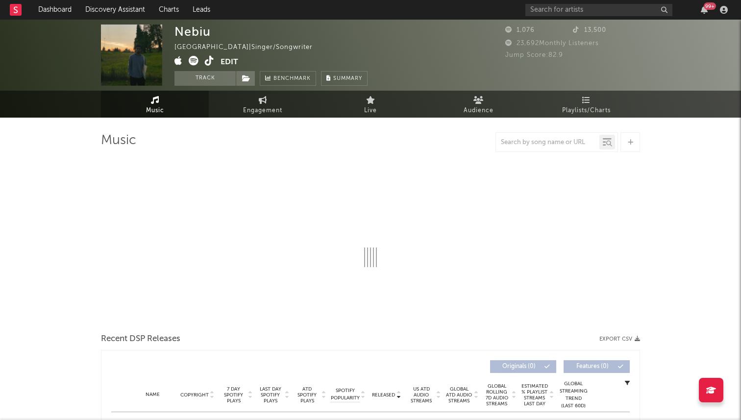
select select "1w"
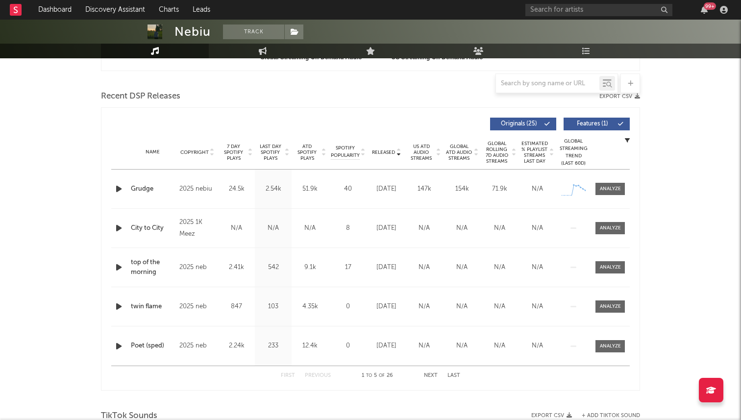
scroll to position [311, 0]
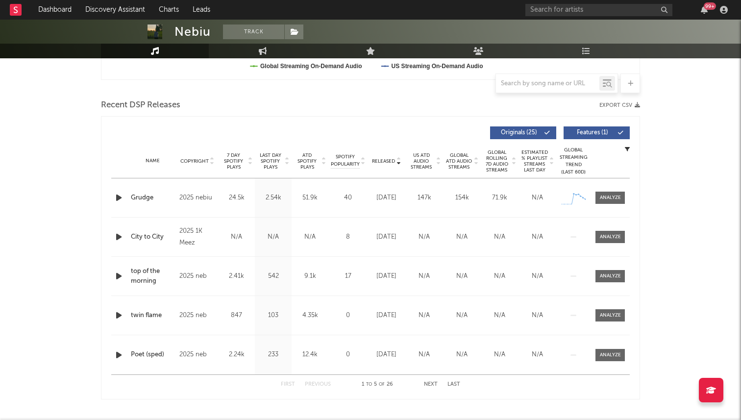
click at [231, 161] on span "7 Day Spotify Plays" at bounding box center [233, 161] width 26 height 18
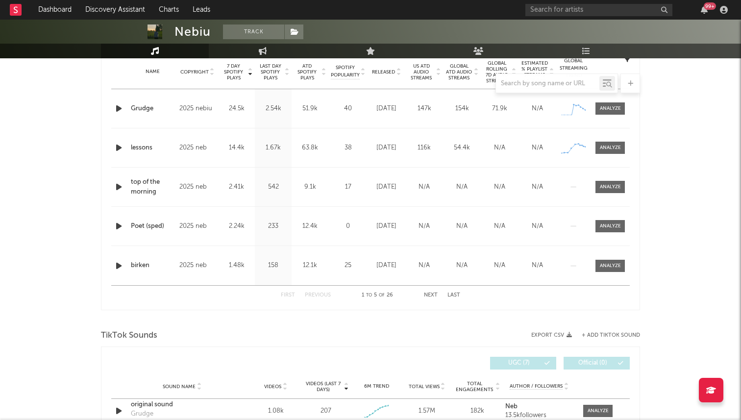
scroll to position [266, 0]
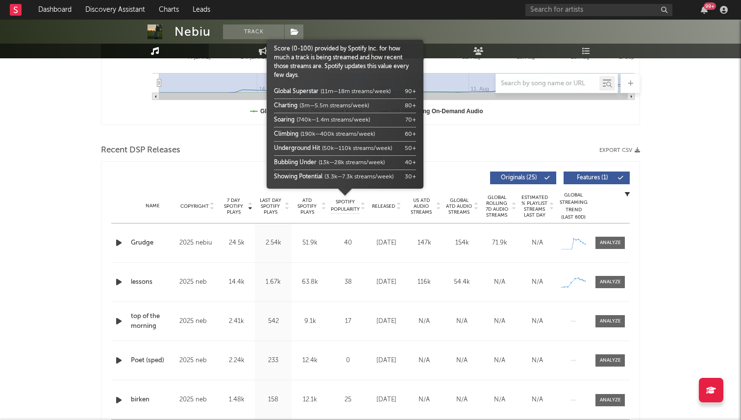
click at [376, 204] on body "Dashboard Discovery Assistant Charts Leads 99 + Notifications Settings Mark all…" at bounding box center [370, 303] width 741 height 1099
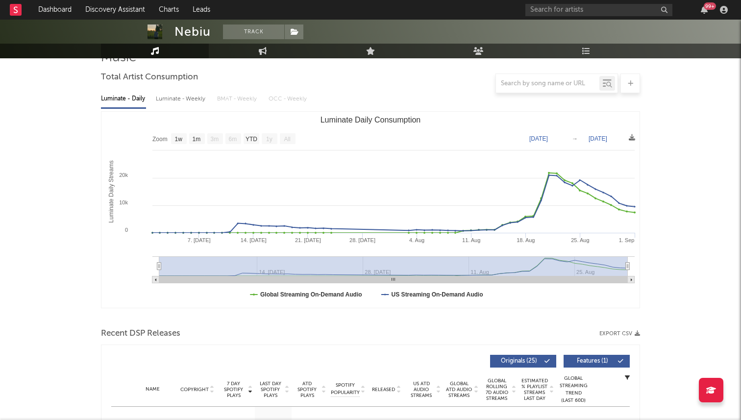
scroll to position [0, 0]
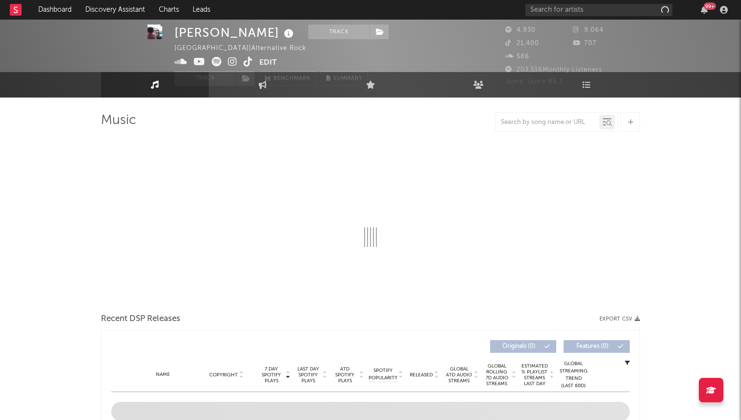
scroll to position [24, 0]
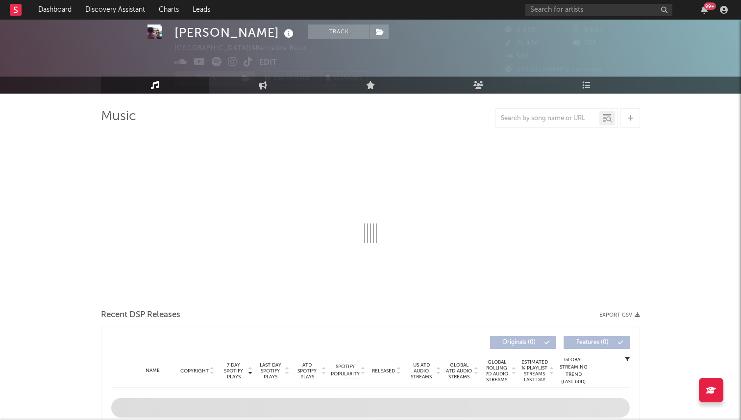
select select "6m"
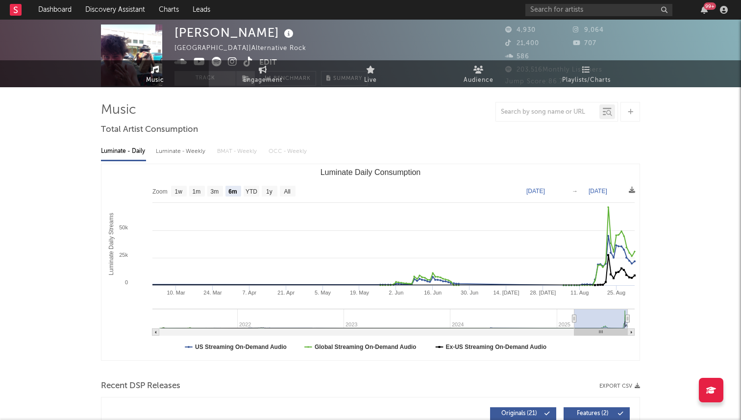
scroll to position [0, 0]
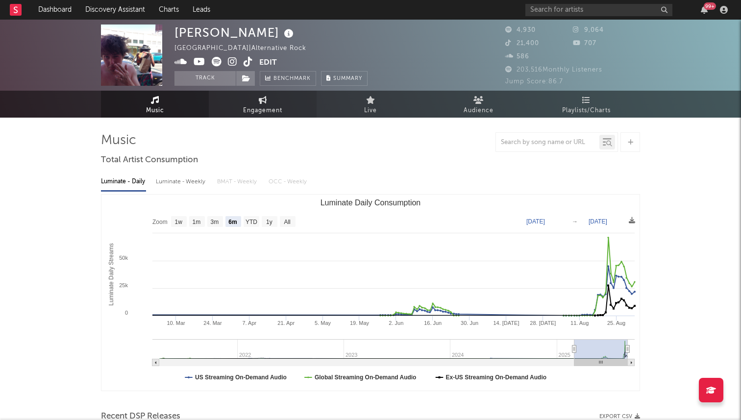
click at [246, 105] on span "Engagement" at bounding box center [262, 111] width 39 height 12
select select "1w"
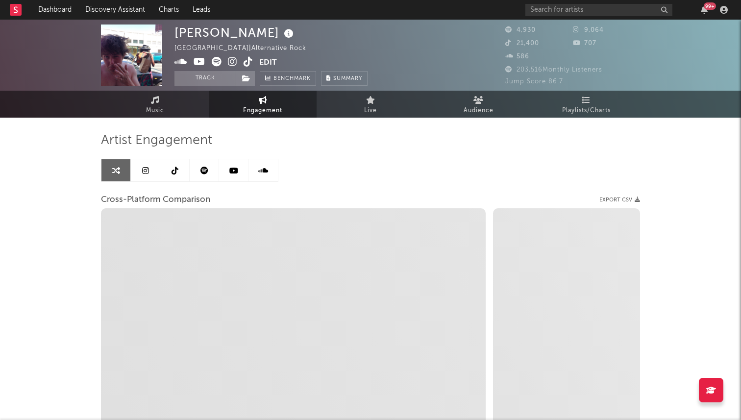
click at [181, 172] on link at bounding box center [174, 170] width 29 height 22
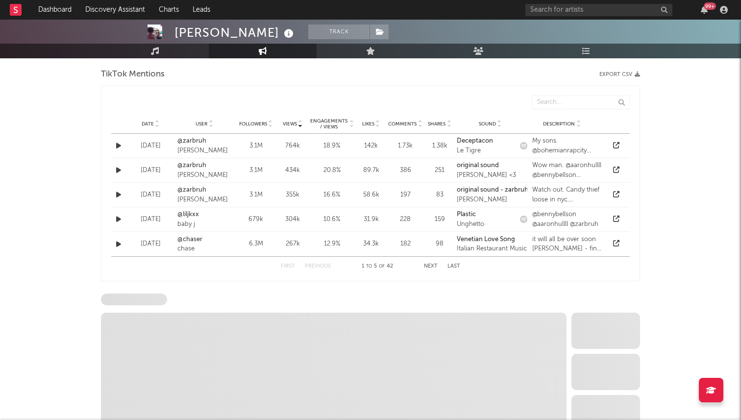
select select "6m"
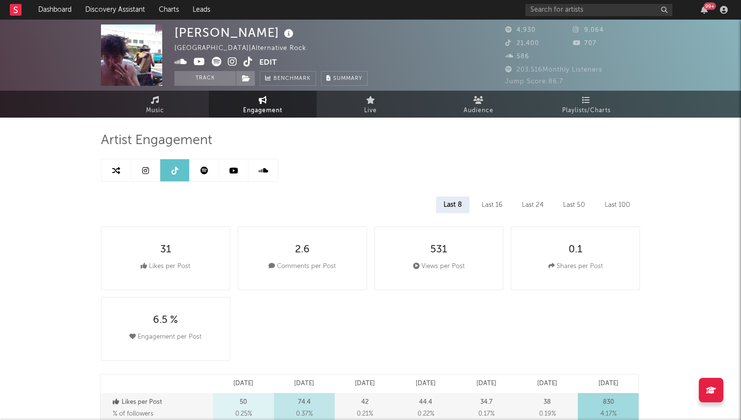
click at [150, 173] on link at bounding box center [145, 170] width 29 height 22
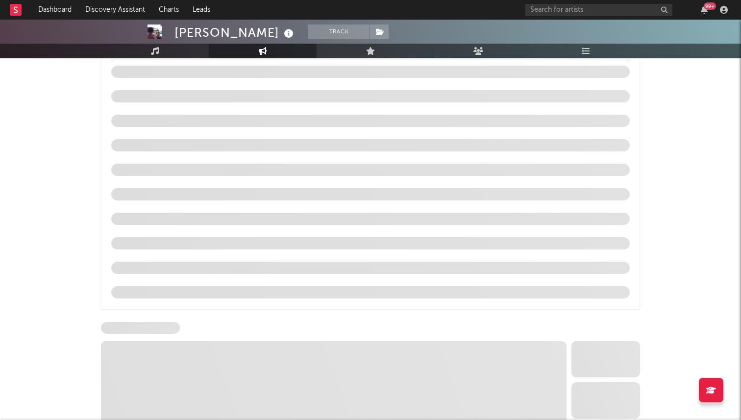
select select "6m"
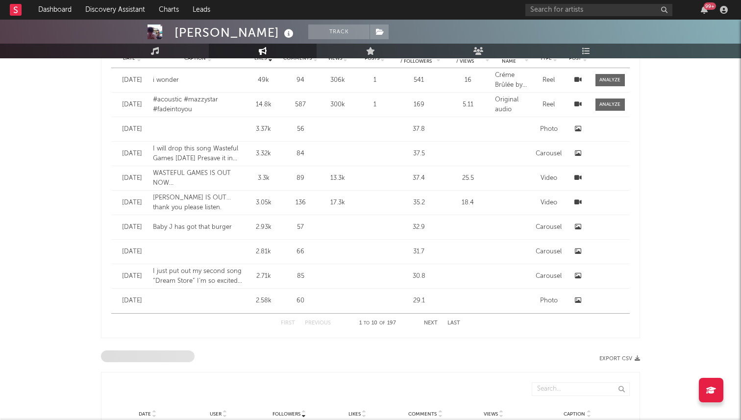
scroll to position [286, 0]
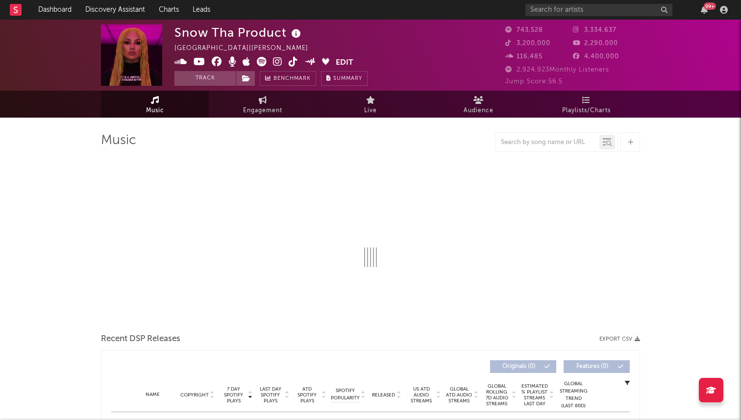
select select "6m"
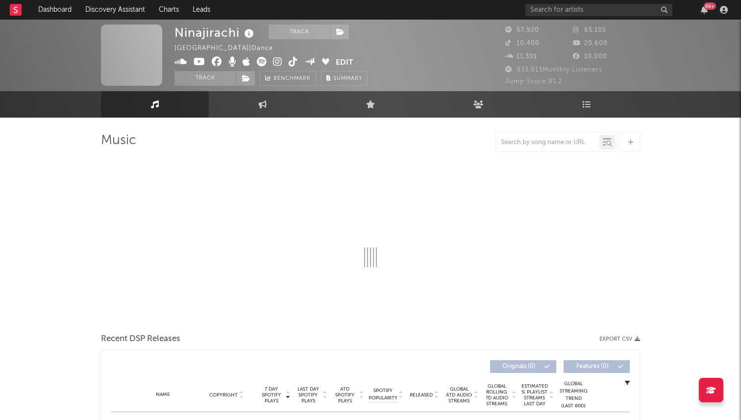
scroll to position [1, 0]
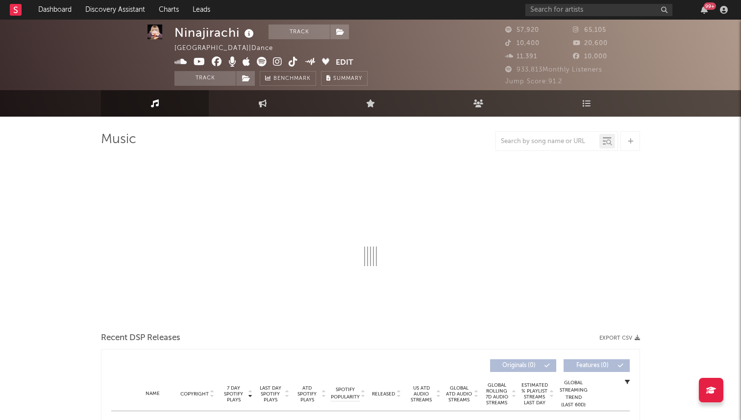
select select "6m"
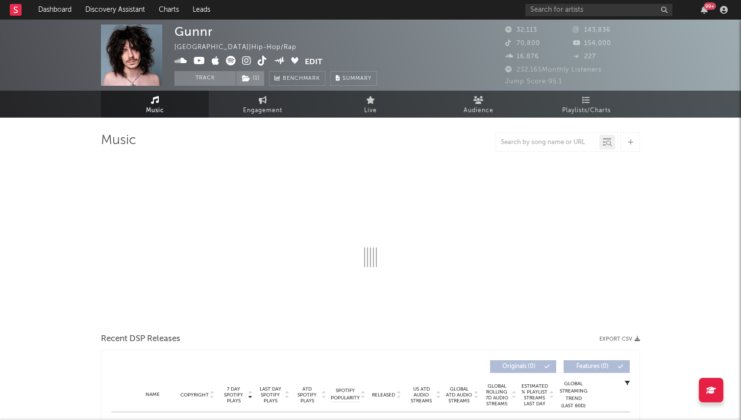
select select "6m"
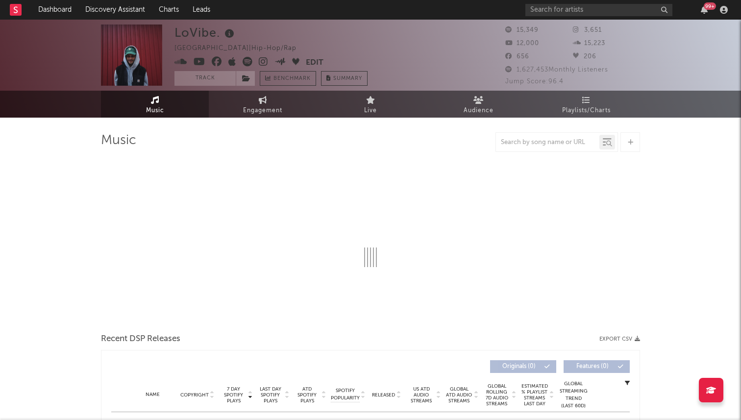
select select "6m"
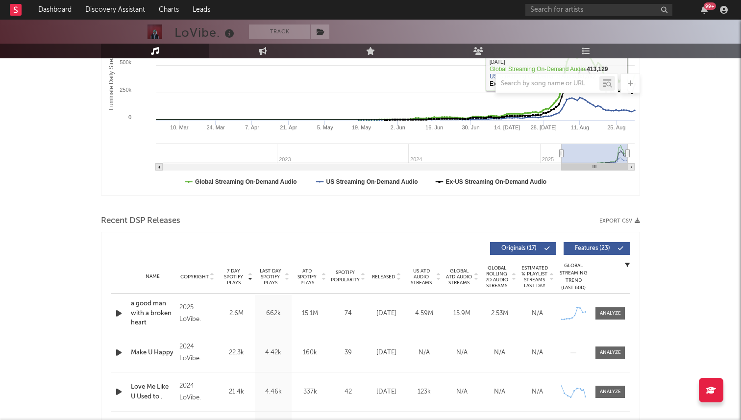
scroll to position [208, 0]
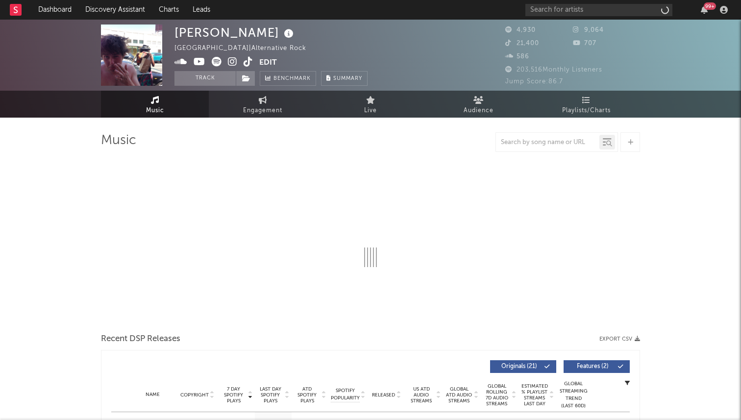
select select "6m"
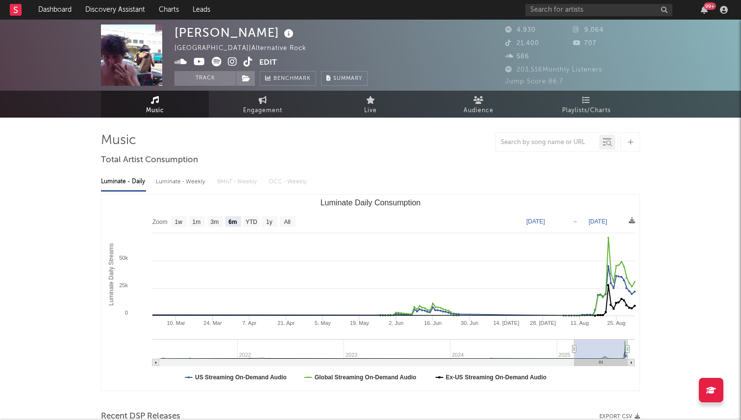
click at [250, 58] on icon at bounding box center [247, 62] width 9 height 10
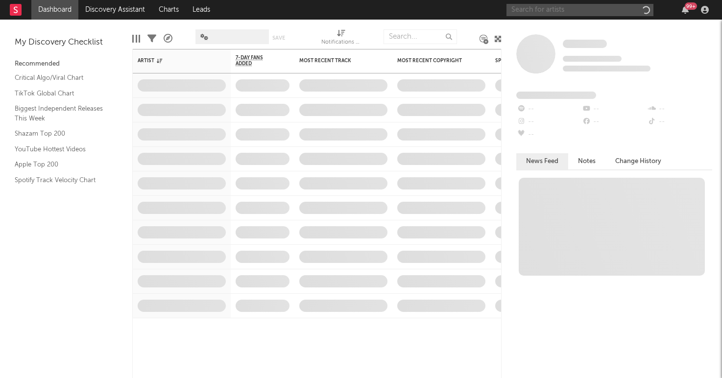
click at [567, 11] on input "text" at bounding box center [579, 10] width 147 height 12
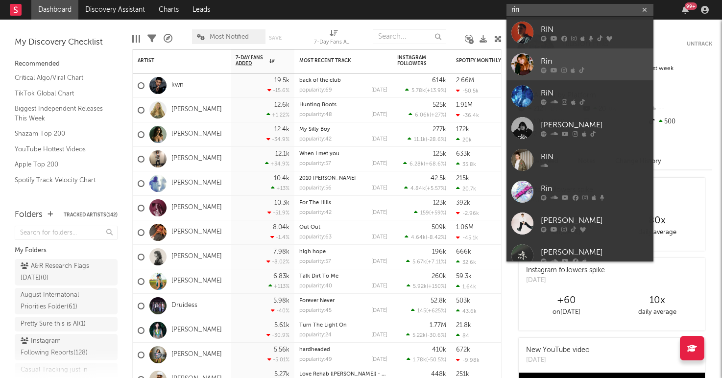
type input "rin"
click at [526, 63] on div at bounding box center [522, 64] width 22 height 22
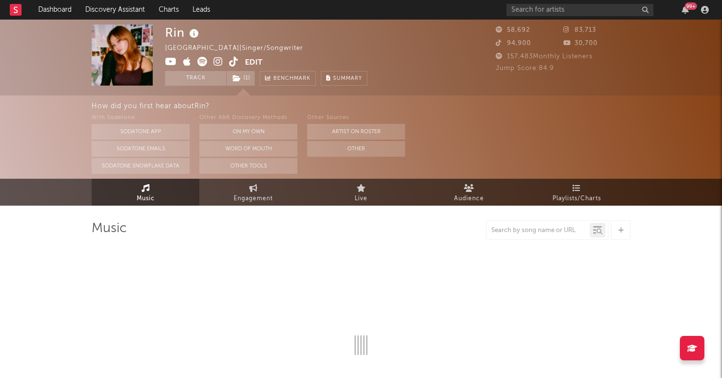
select select "6m"
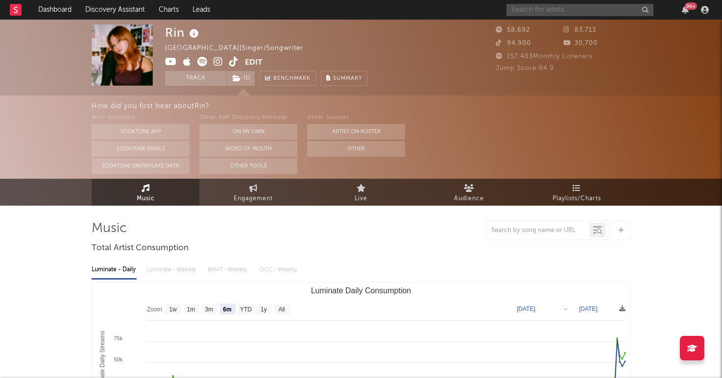
click at [550, 12] on input "text" at bounding box center [579, 10] width 147 height 12
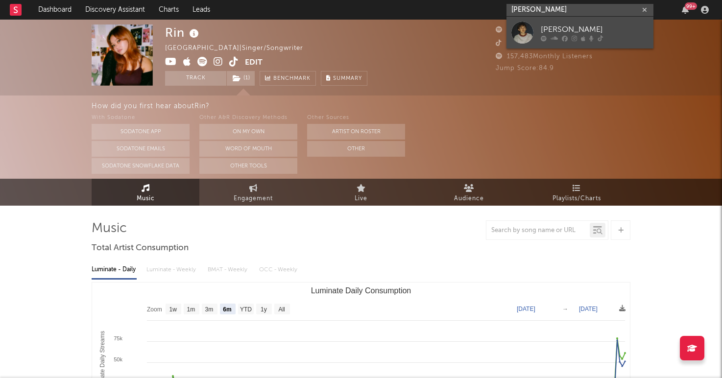
type input "[PERSON_NAME]"
click at [530, 30] on div at bounding box center [522, 33] width 22 height 22
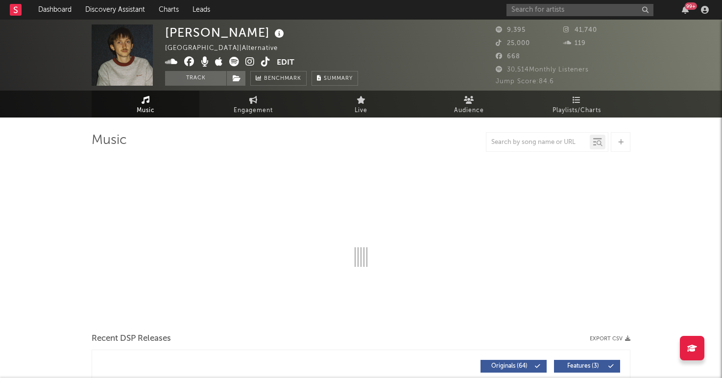
select select "6m"
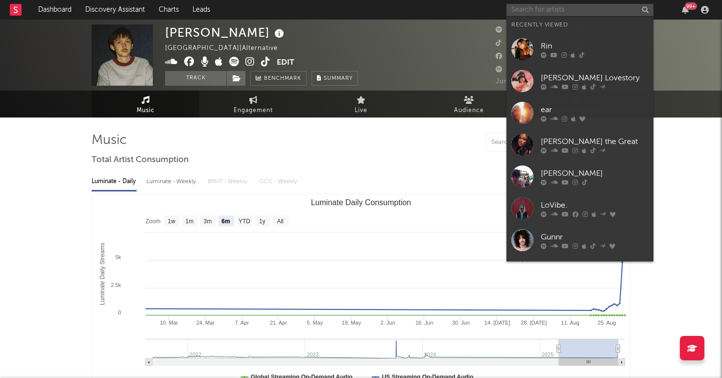
click at [542, 10] on input "text" at bounding box center [579, 10] width 147 height 12
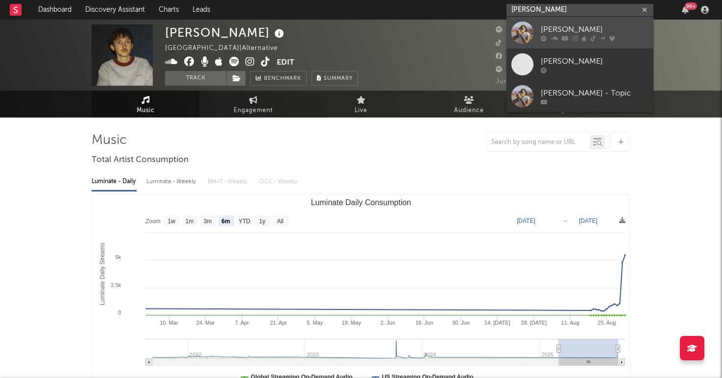
type input "[PERSON_NAME]"
click at [538, 24] on link "[PERSON_NAME]" at bounding box center [579, 33] width 147 height 32
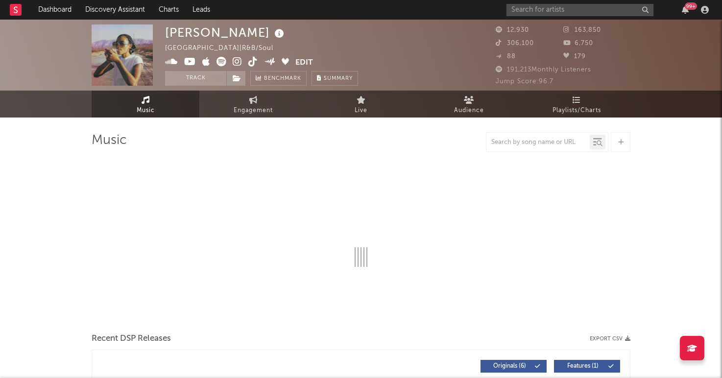
select select "6m"
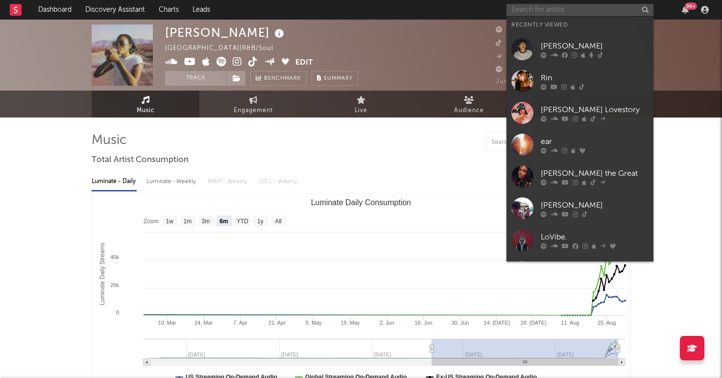
click at [551, 9] on input "text" at bounding box center [579, 10] width 147 height 12
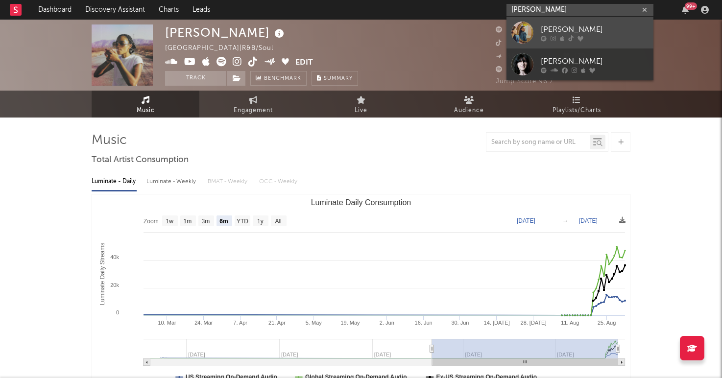
type input "[PERSON_NAME]"
click at [534, 32] on link "[PERSON_NAME]" at bounding box center [579, 33] width 147 height 32
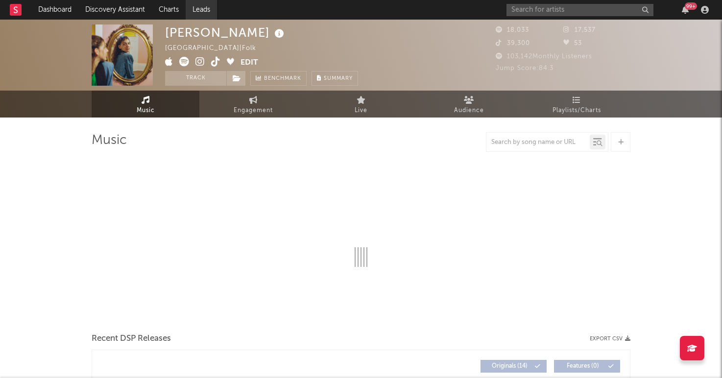
select select "6m"
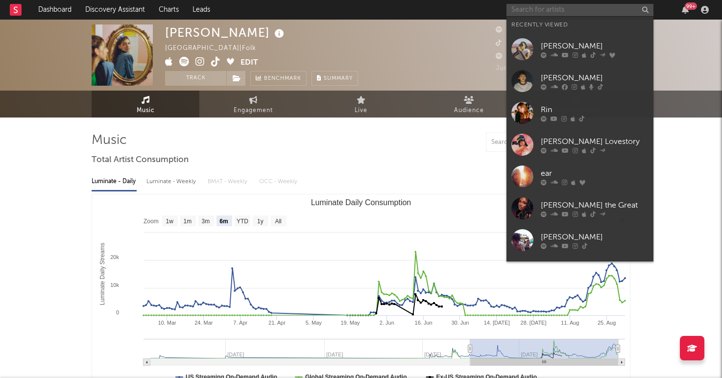
click at [553, 12] on input "text" at bounding box center [579, 10] width 147 height 12
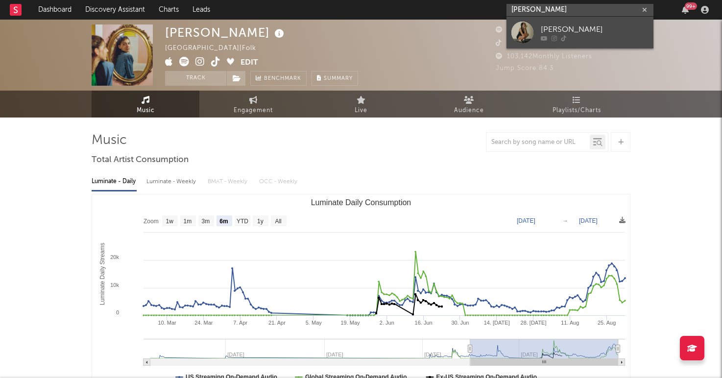
type input "[PERSON_NAME]"
click at [533, 29] on link "[PERSON_NAME]" at bounding box center [579, 33] width 147 height 32
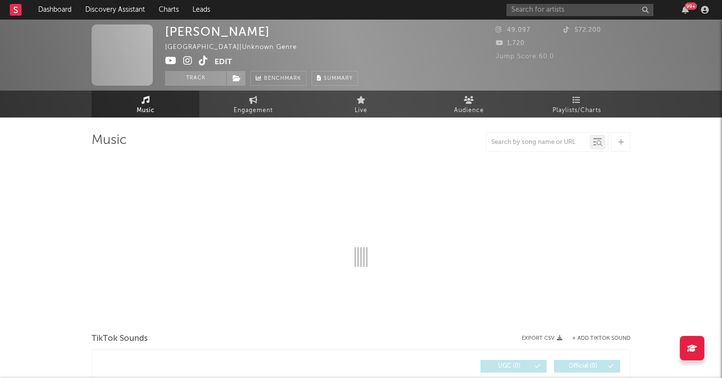
select select "1w"
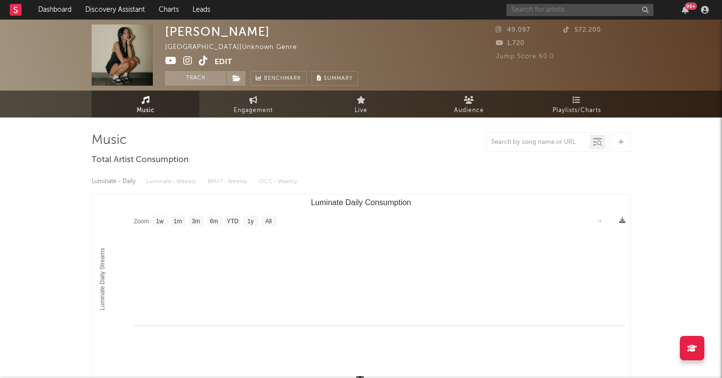
click at [543, 8] on input "text" at bounding box center [579, 10] width 147 height 12
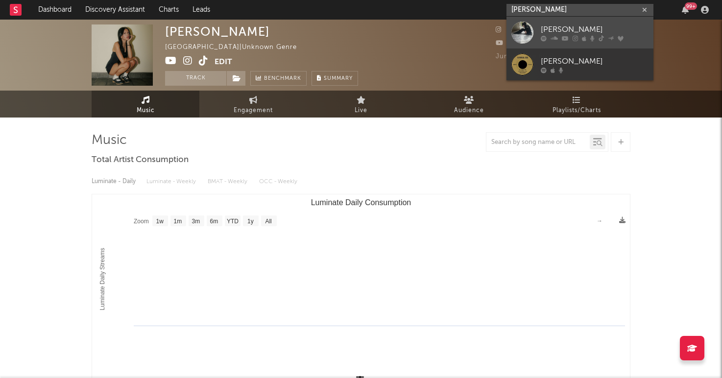
type input "[PERSON_NAME]"
click at [542, 33] on div "[PERSON_NAME]" at bounding box center [595, 30] width 108 height 12
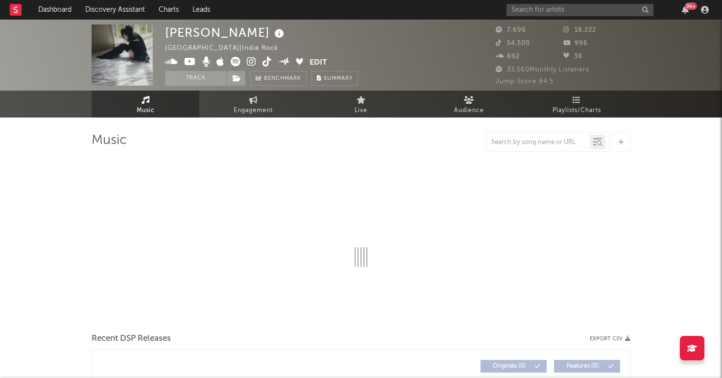
select select "1w"
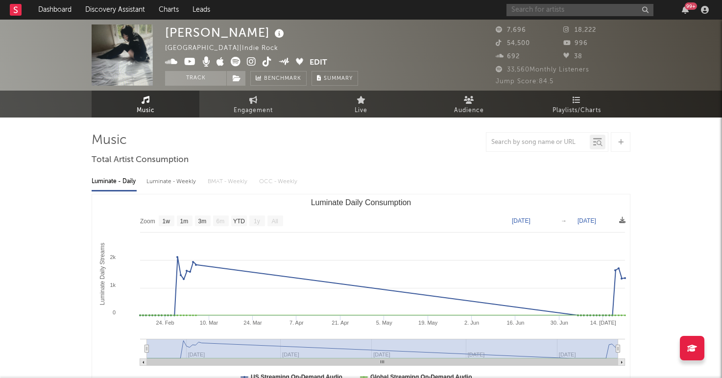
click at [539, 11] on input "text" at bounding box center [579, 10] width 147 height 12
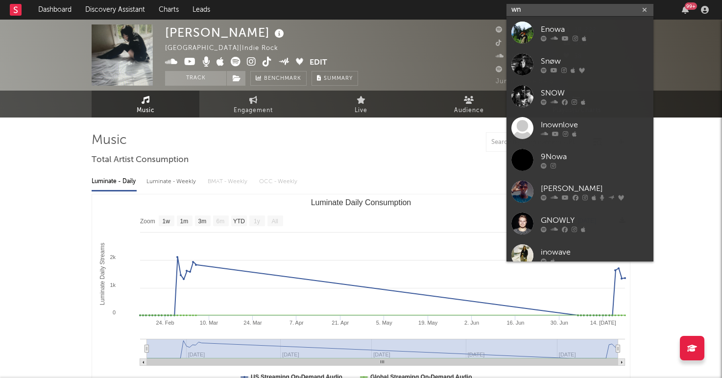
type input "w"
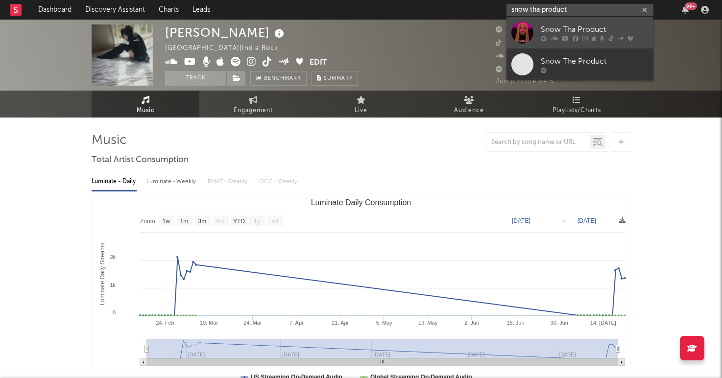
type input "snow tha product"
click at [529, 24] on div at bounding box center [522, 33] width 22 height 22
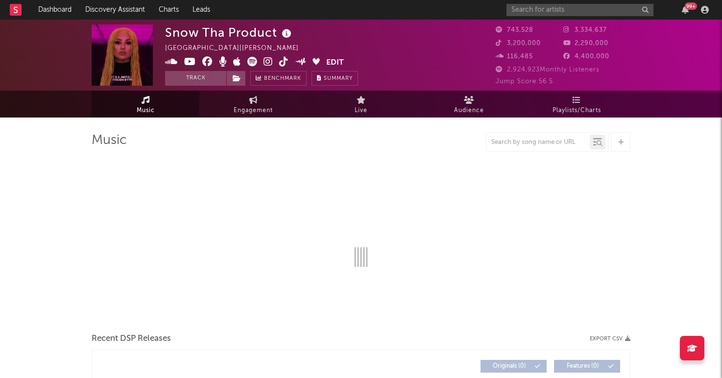
select select "6m"
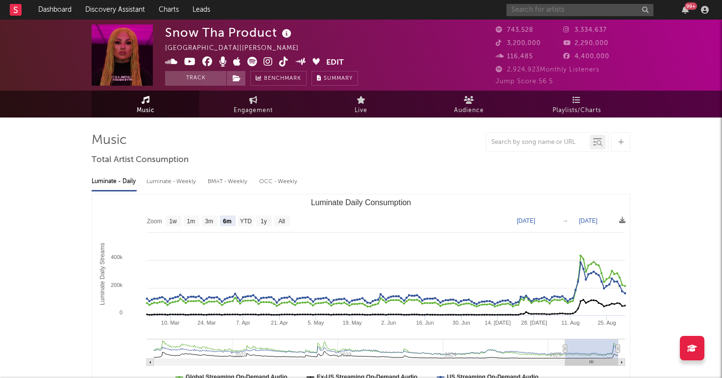
click at [537, 8] on input "text" at bounding box center [579, 10] width 147 height 12
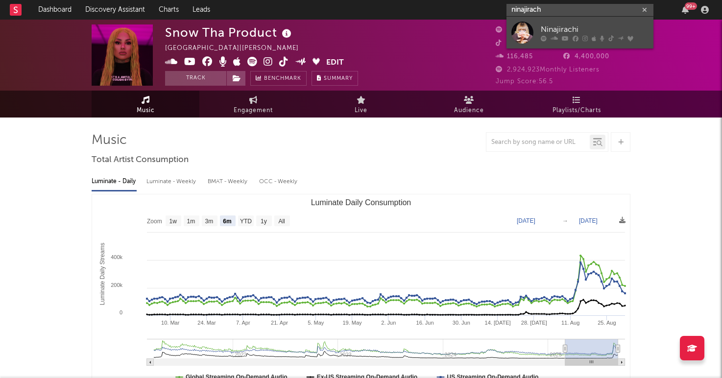
type input "ninajirach"
click at [524, 31] on div at bounding box center [522, 33] width 22 height 22
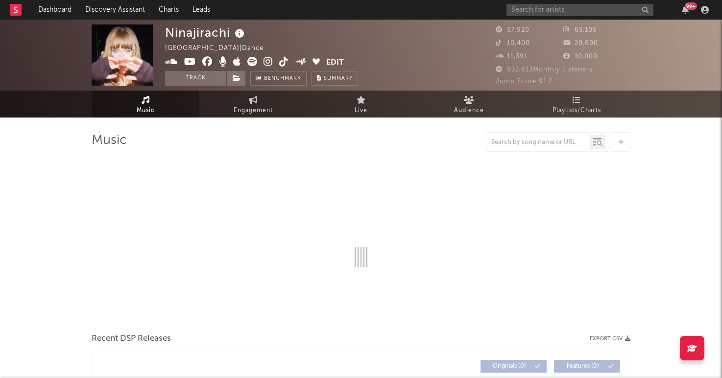
select select "6m"
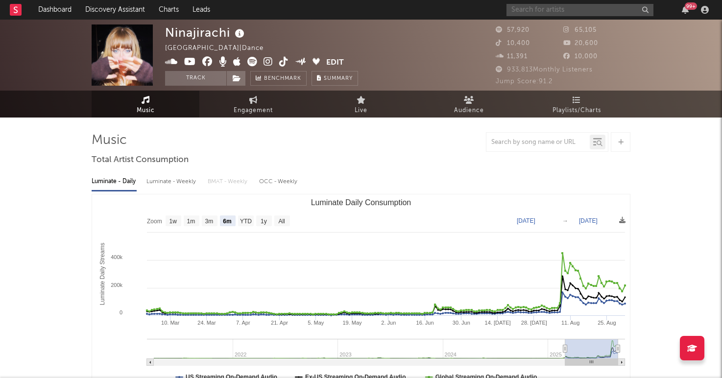
click at [528, 13] on input "text" at bounding box center [579, 10] width 147 height 12
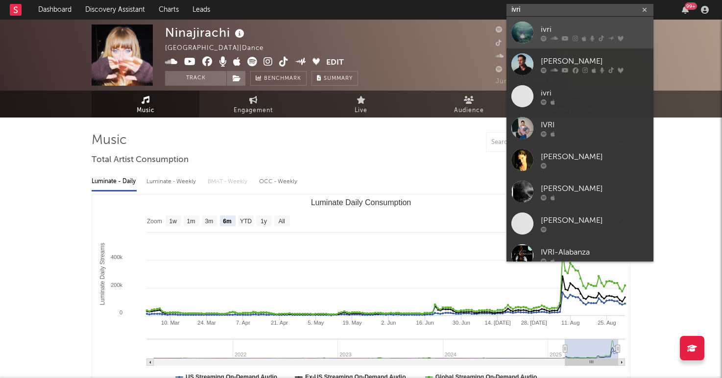
type input "ivri"
click at [532, 35] on div at bounding box center [522, 33] width 22 height 22
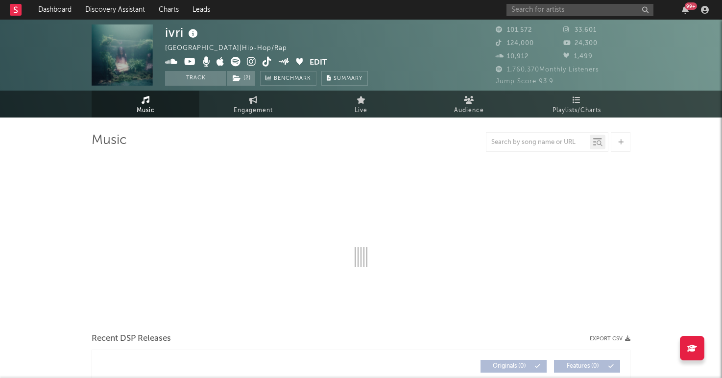
select select "6m"
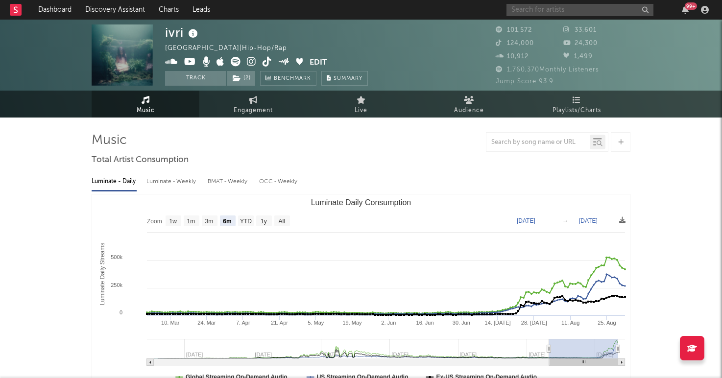
click at [587, 9] on input "text" at bounding box center [579, 10] width 147 height 12
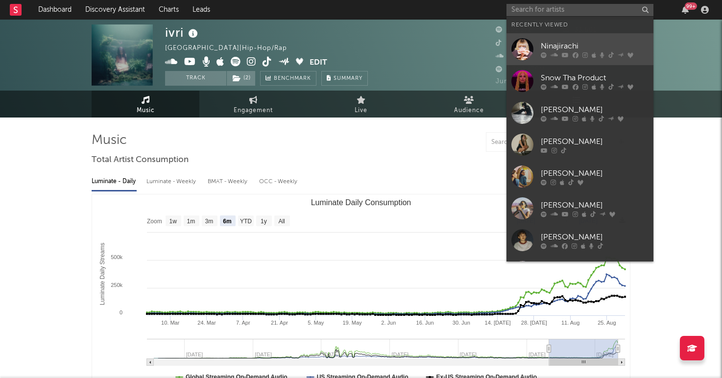
click at [569, 39] on link "Ninajirachi" at bounding box center [579, 49] width 147 height 32
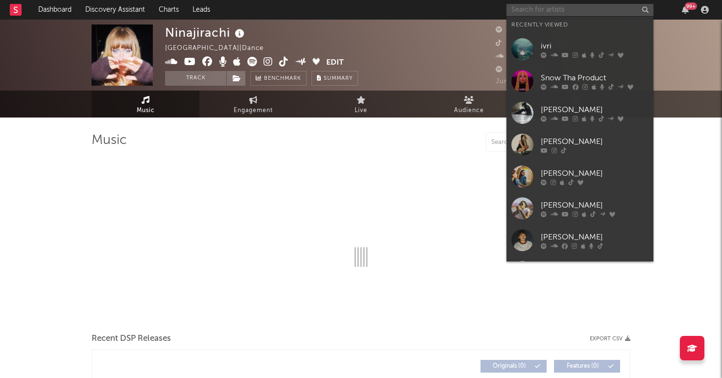
click at [564, 7] on input "text" at bounding box center [579, 10] width 147 height 12
select select "6m"
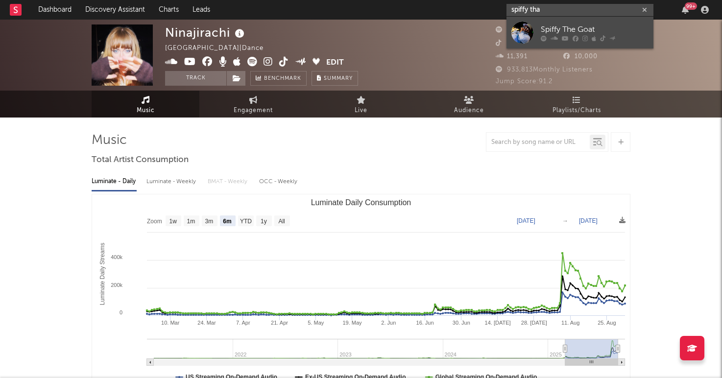
type input "spiffy tha"
click at [543, 35] on icon at bounding box center [544, 38] width 6 height 6
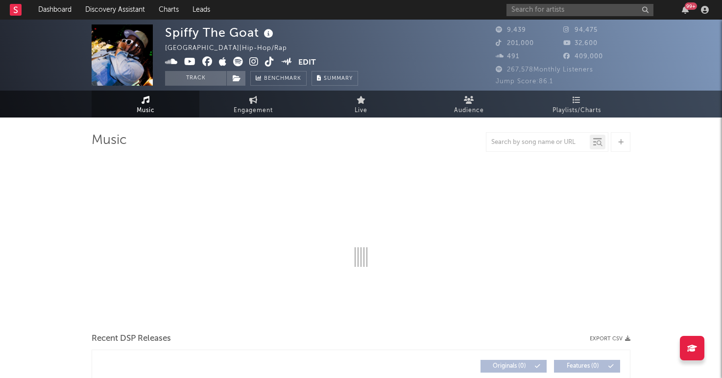
select select "6m"
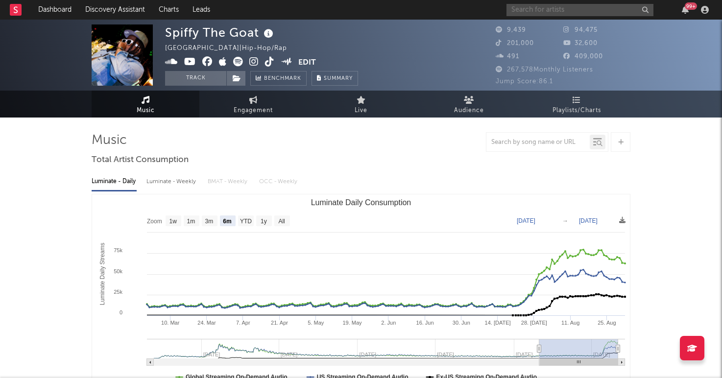
click at [561, 13] on input "text" at bounding box center [579, 10] width 147 height 12
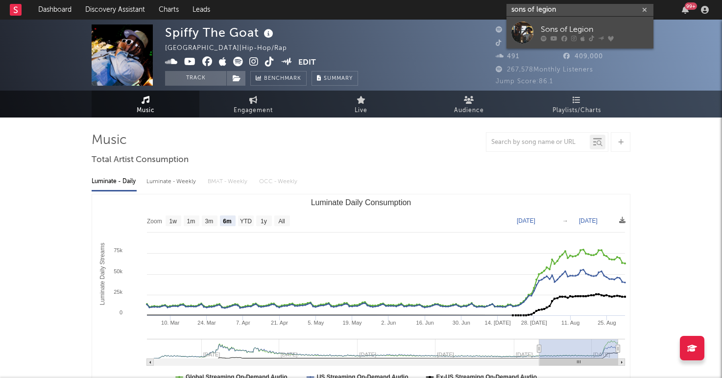
type input "sons of legion"
click at [556, 25] on div "Sons of Legion" at bounding box center [595, 30] width 108 height 12
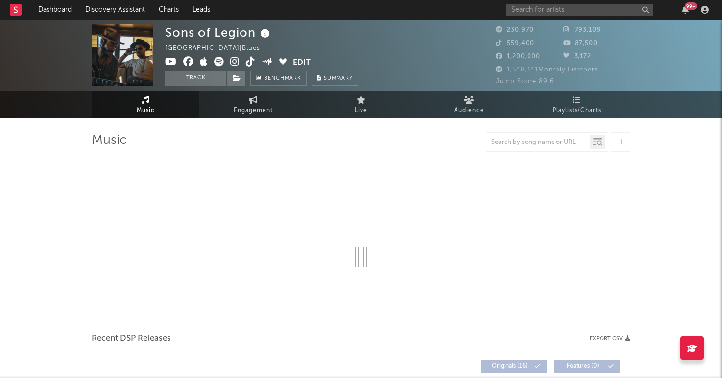
select select "6m"
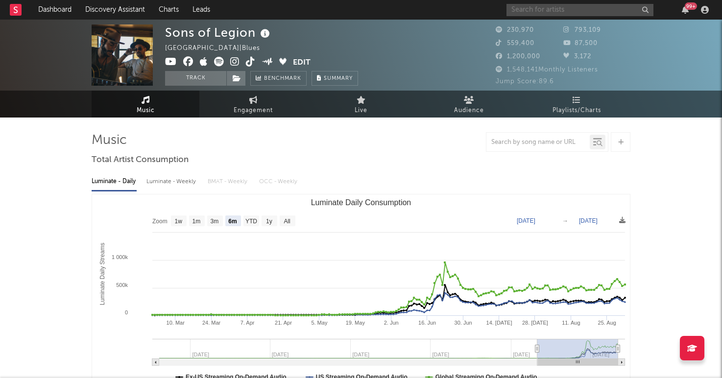
click at [558, 14] on input "text" at bounding box center [579, 10] width 147 height 12
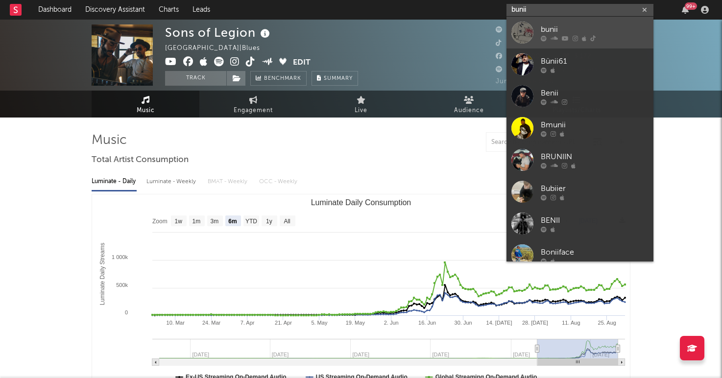
type input "bunii"
click at [524, 32] on div at bounding box center [522, 33] width 22 height 22
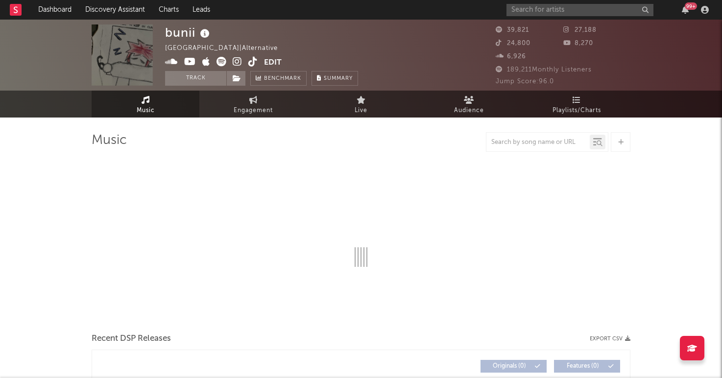
select select "6m"
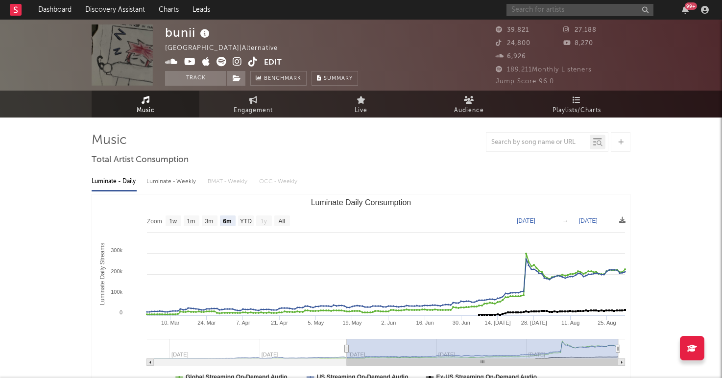
click at [561, 11] on input "text" at bounding box center [579, 10] width 147 height 12
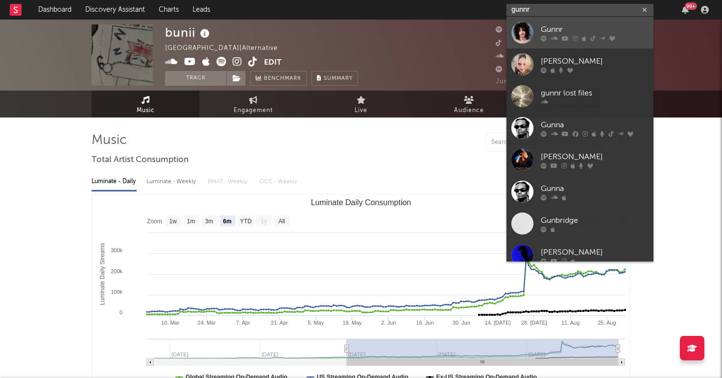
type input "gunnr"
click at [568, 28] on div "Gunnr" at bounding box center [595, 30] width 108 height 12
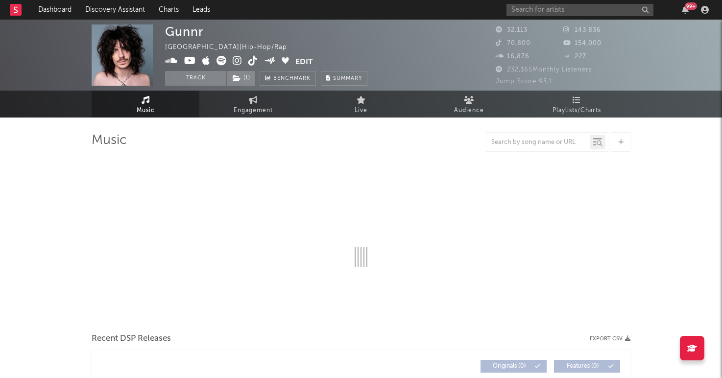
select select "6m"
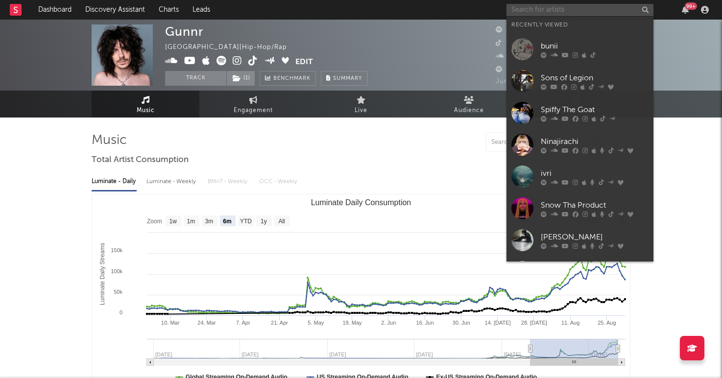
click at [566, 12] on input "text" at bounding box center [579, 10] width 147 height 12
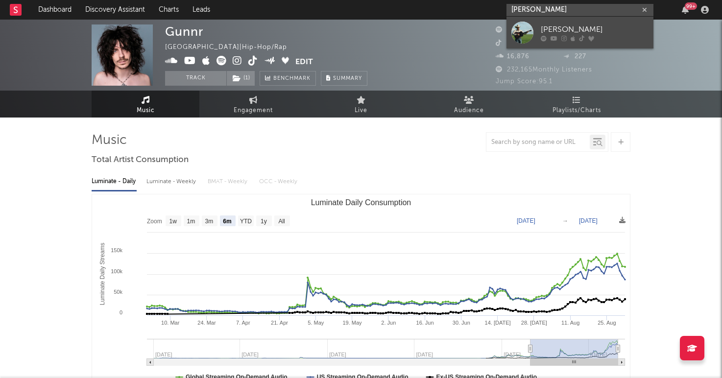
type input "[PERSON_NAME]"
click at [586, 24] on div "[PERSON_NAME]" at bounding box center [595, 30] width 108 height 12
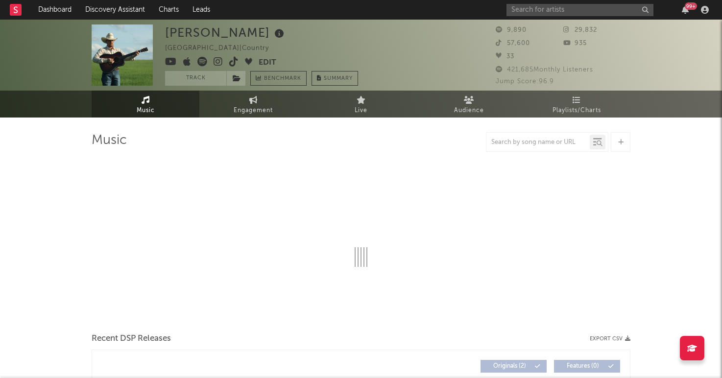
select select "1w"
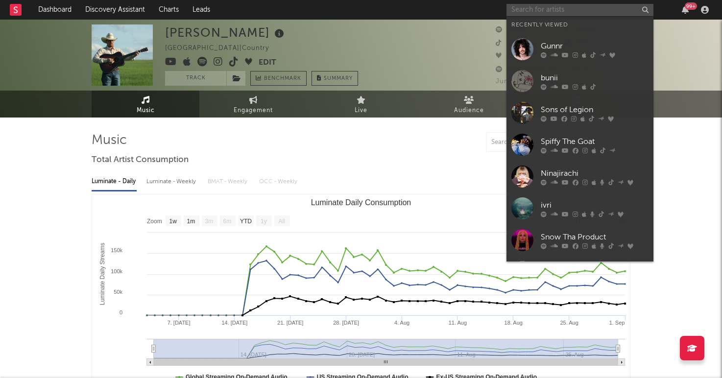
click at [565, 14] on input "text" at bounding box center [579, 10] width 147 height 12
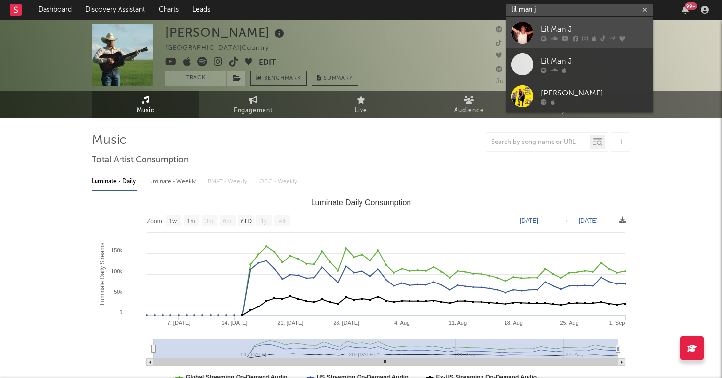
type input "lil man j"
click at [533, 24] on div at bounding box center [522, 33] width 22 height 22
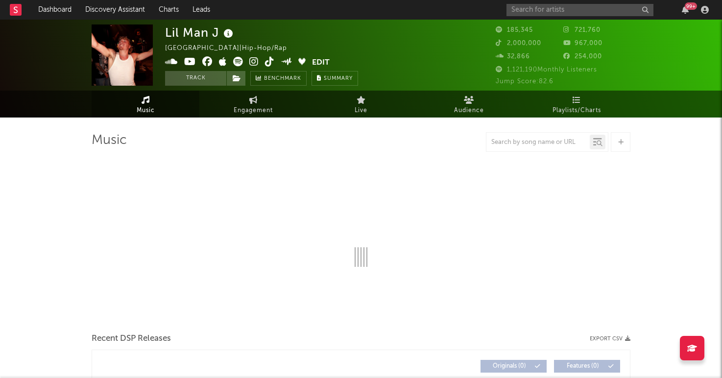
select select "6m"
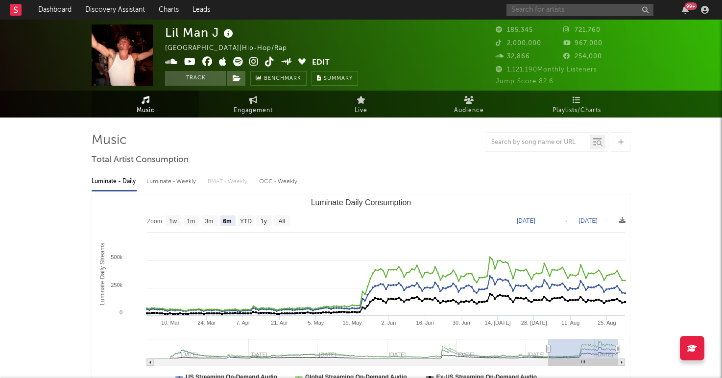
click at [528, 11] on input "text" at bounding box center [579, 10] width 147 height 12
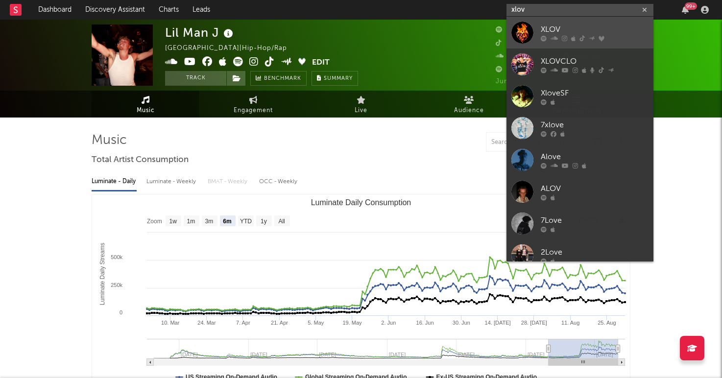
type input "xlov"
click at [518, 33] on div at bounding box center [522, 33] width 22 height 22
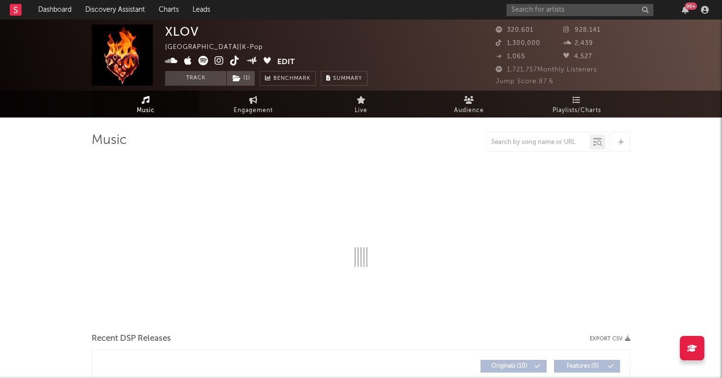
select select "6m"
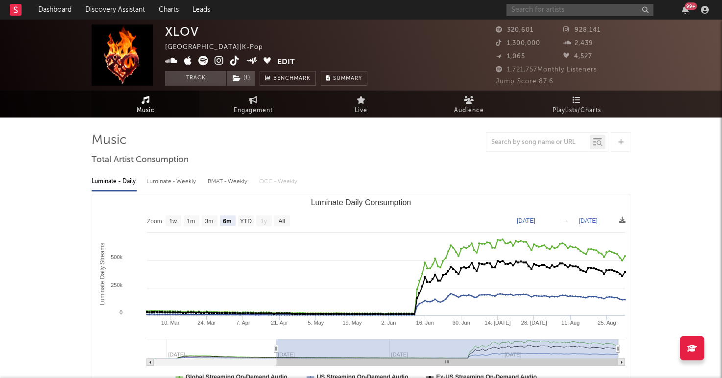
click at [538, 11] on input "text" at bounding box center [579, 10] width 147 height 12
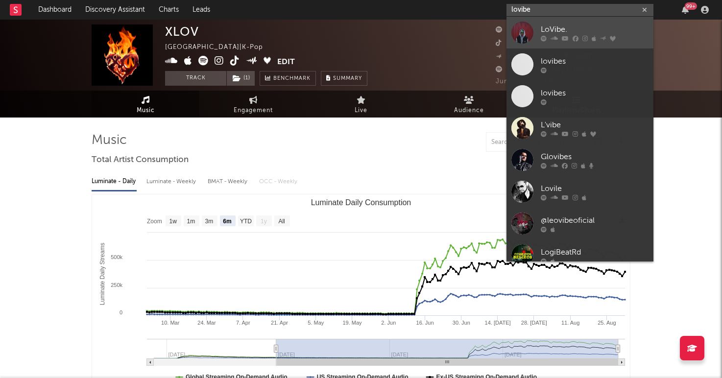
type input "lovibe"
click at [541, 35] on icon at bounding box center [544, 38] width 6 height 6
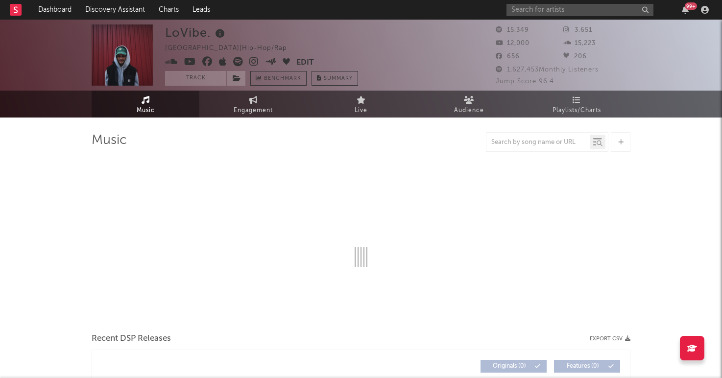
select select "6m"
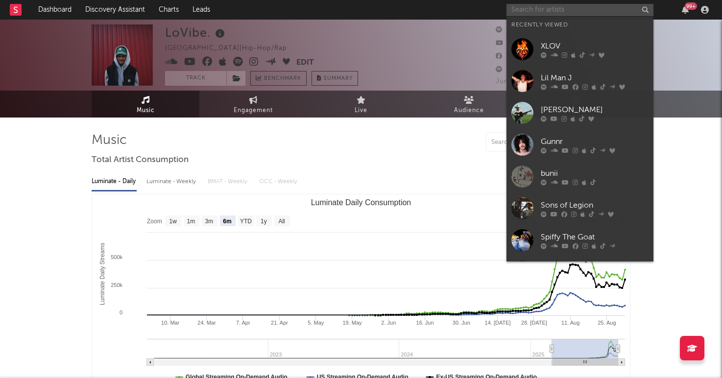
click at [560, 9] on input "text" at bounding box center [579, 10] width 147 height 12
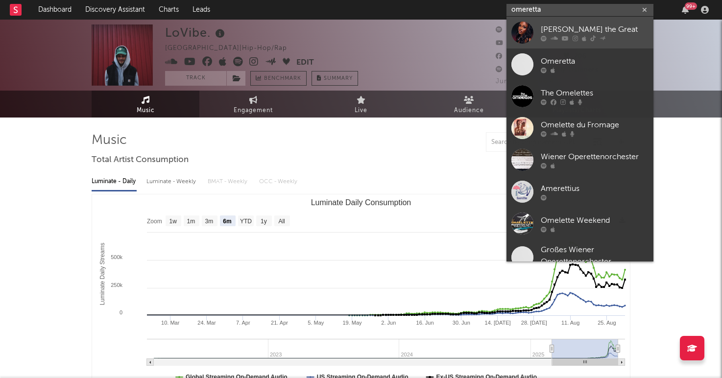
type input "omeretta"
click at [559, 32] on div "[PERSON_NAME] the Great" at bounding box center [595, 30] width 108 height 12
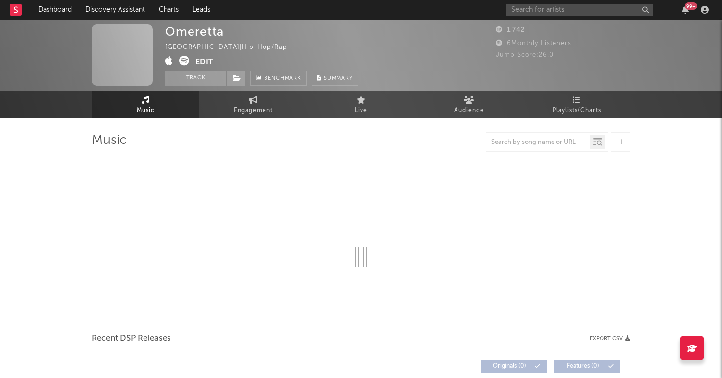
select select "1w"
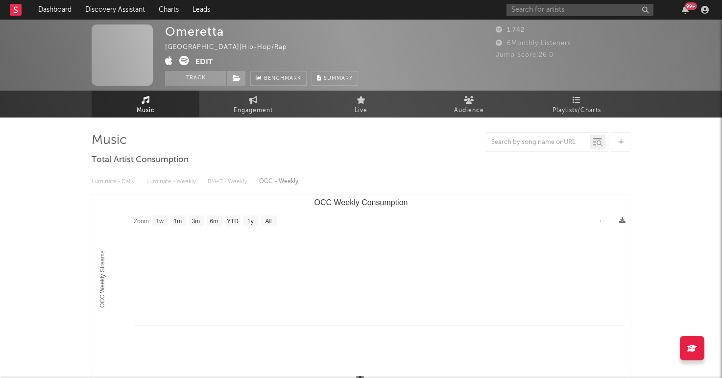
click at [537, 22] on div "Omeretta [GEOGRAPHIC_DATA] | Hip-Hop/Rap Edit Track Benchmark Summary 1,742 6 M…" at bounding box center [361, 55] width 722 height 71
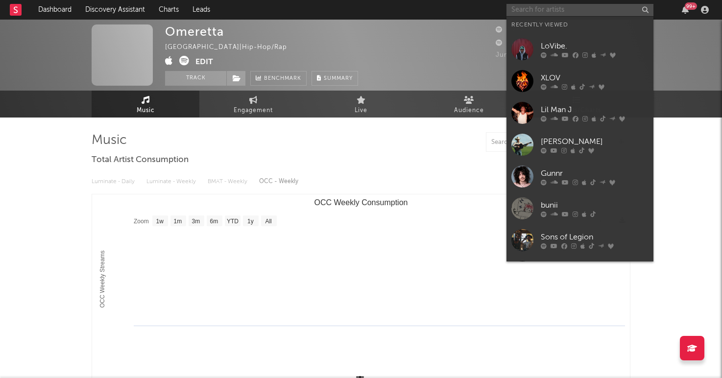
click at [539, 14] on input "text" at bounding box center [579, 10] width 147 height 12
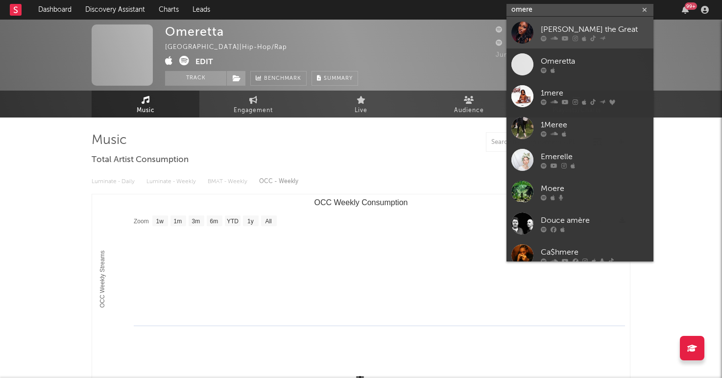
type input "omere"
click at [533, 30] on div at bounding box center [522, 33] width 22 height 22
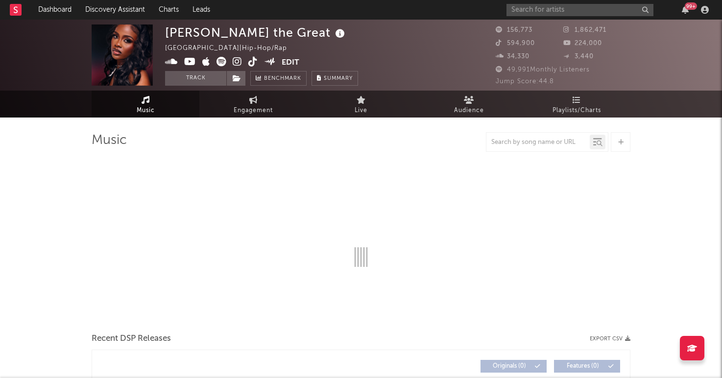
select select "6m"
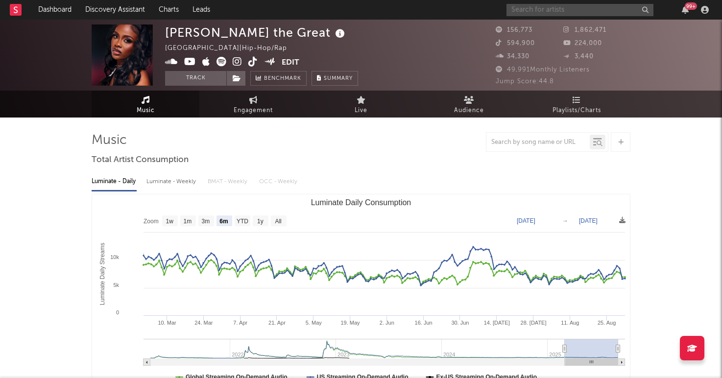
click at [524, 6] on input "text" at bounding box center [579, 10] width 147 height 12
type input "roze"
drag, startPoint x: 536, startPoint y: 10, endPoint x: 477, endPoint y: 3, distance: 59.7
click at [477, 3] on nav "Dashboard Discovery Assistant Charts Leads roze 99 +" at bounding box center [361, 10] width 722 height 20
type input "[PERSON_NAME]"
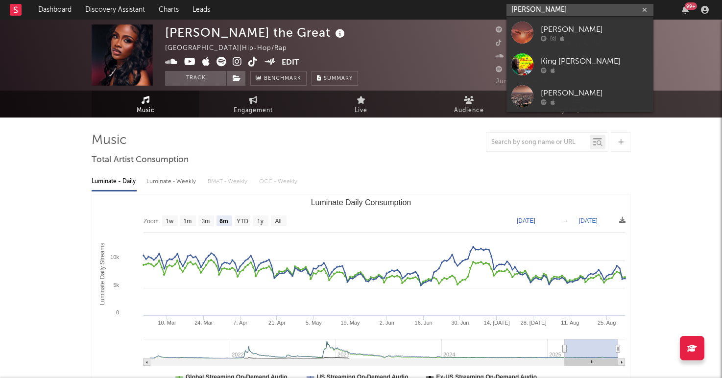
drag, startPoint x: 556, startPoint y: 10, endPoint x: 507, endPoint y: 10, distance: 48.5
click at [507, 10] on input "[PERSON_NAME]" at bounding box center [579, 10] width 147 height 12
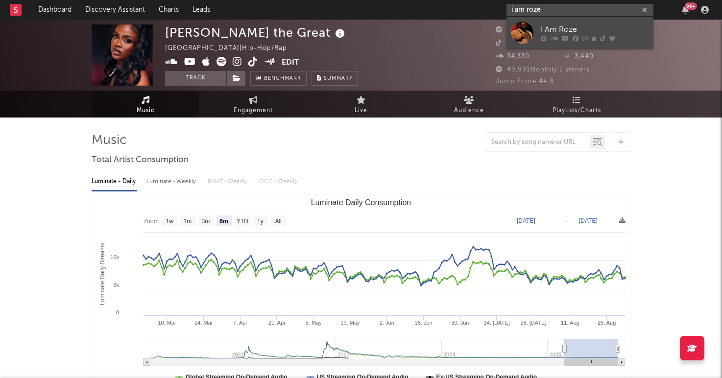
type input "i am roze"
click at [528, 22] on div at bounding box center [522, 33] width 22 height 22
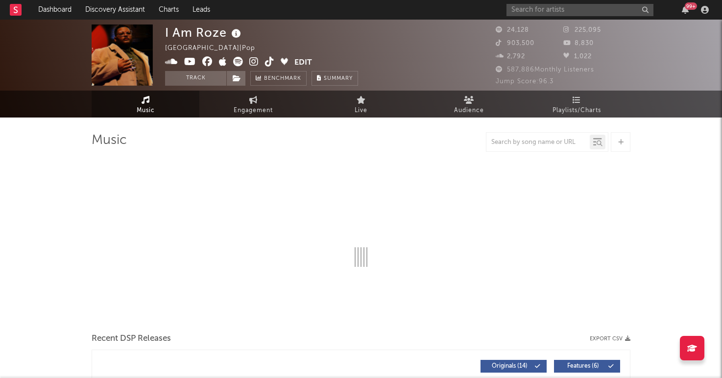
select select "6m"
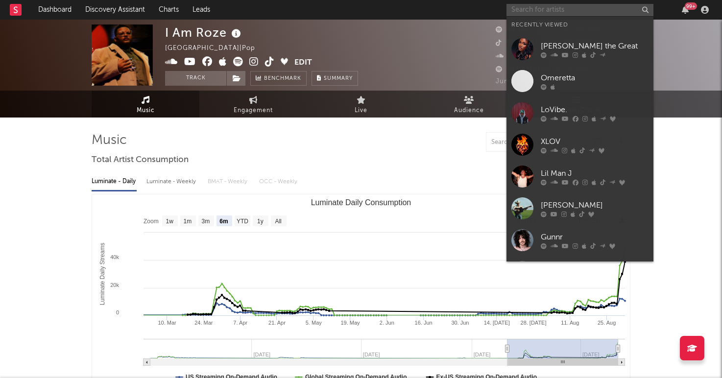
click at [543, 12] on input "text" at bounding box center [579, 10] width 147 height 12
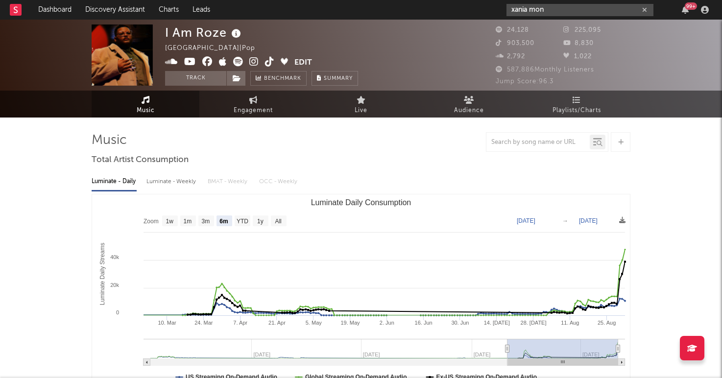
type input "xania mon"
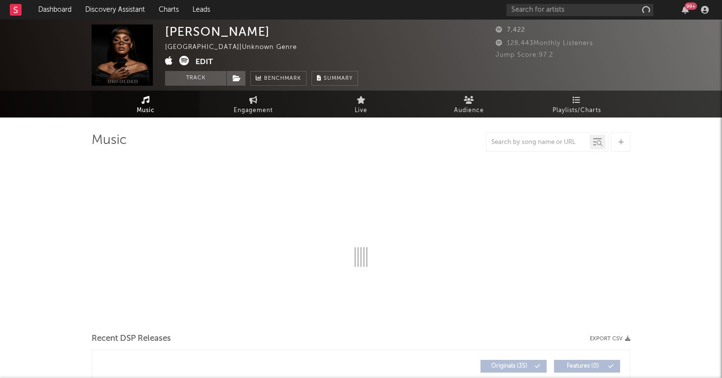
select select "1w"
